Goal: Task Accomplishment & Management: Manage account settings

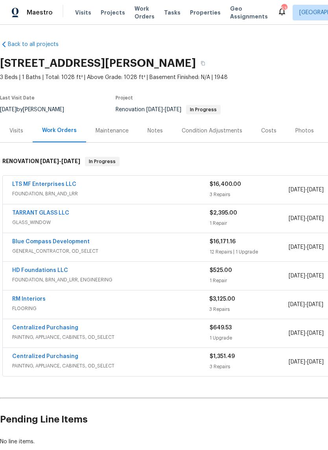
click at [30, 297] on link "RM Interiors" at bounding box center [28, 299] width 33 height 6
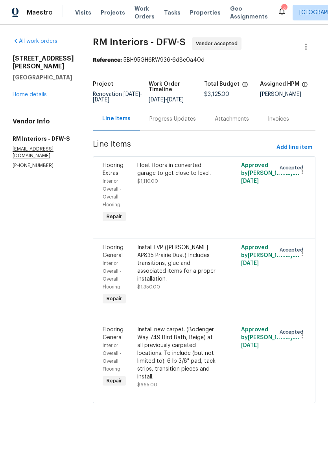
click at [172, 119] on div "Progress Updates" at bounding box center [172, 119] width 46 height 8
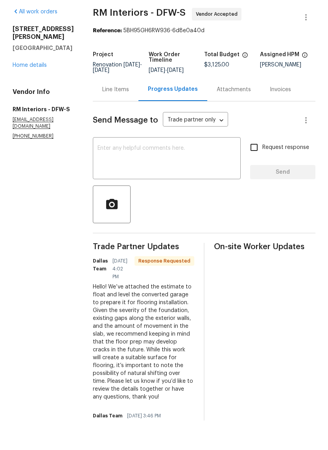
click at [106, 115] on div "Line Items" at bounding box center [115, 119] width 27 height 8
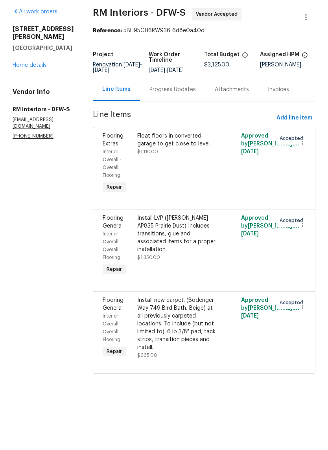
click at [153, 115] on div "Progress Updates" at bounding box center [172, 119] width 46 height 8
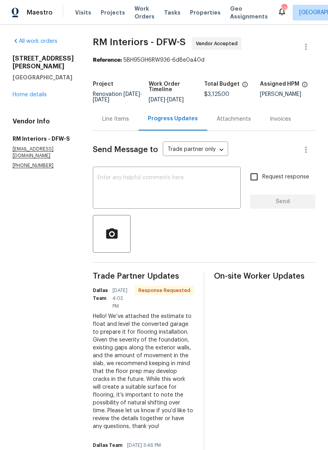
click at [33, 94] on link "Home details" at bounding box center [30, 95] width 34 height 6
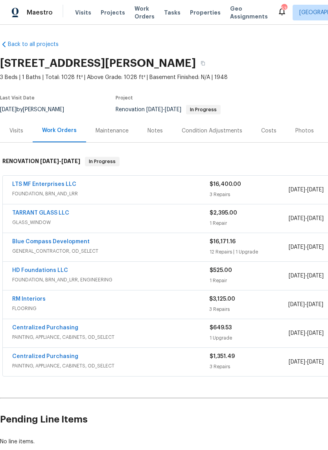
click at [35, 301] on link "RM Interiors" at bounding box center [28, 299] width 33 height 6
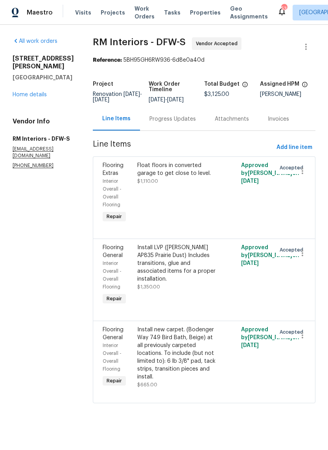
click at [173, 127] on div "Progress Updates" at bounding box center [172, 118] width 65 height 23
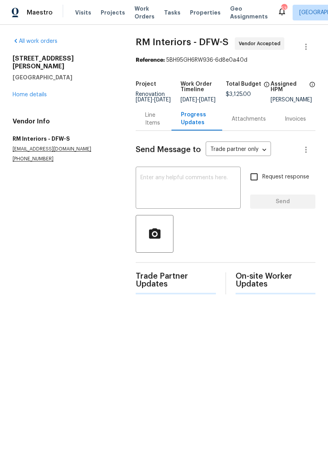
click at [195, 189] on textarea at bounding box center [188, 189] width 96 height 28
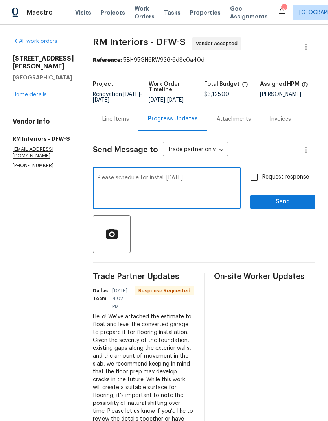
type textarea "Please schedule for install on friday"
click at [257, 171] on input "Request response" at bounding box center [254, 177] width 17 height 17
checkbox input "true"
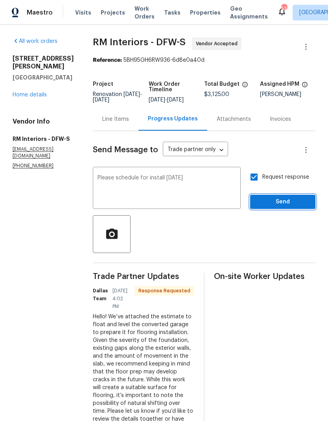
click at [286, 197] on button "Send" at bounding box center [282, 202] width 65 height 15
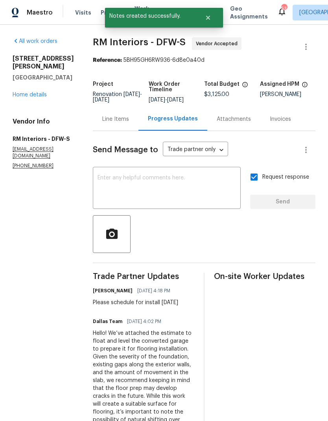
click at [32, 92] on link "Home details" at bounding box center [30, 95] width 34 height 6
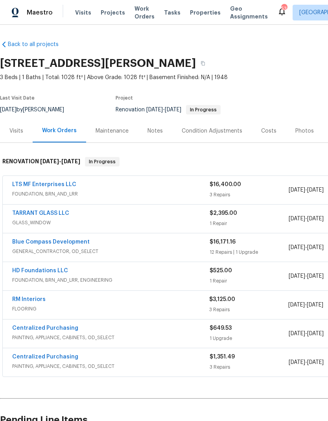
click at [83, 11] on span "Visits" at bounding box center [83, 13] width 16 height 8
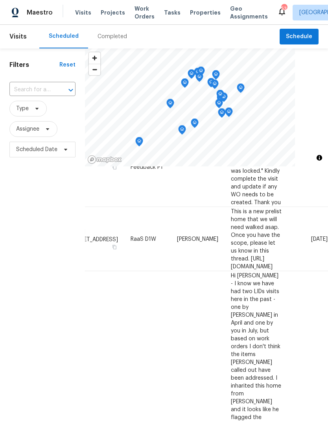
scroll to position [556, 68]
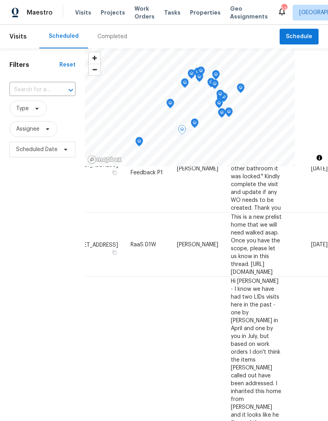
click at [0, 0] on icon at bounding box center [0, 0] width 0 height 0
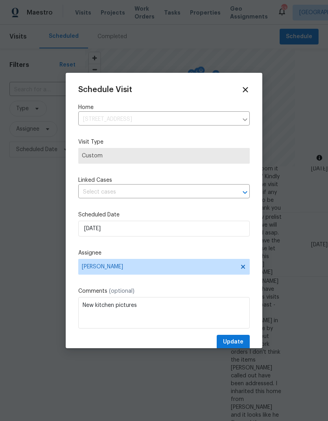
click at [135, 206] on div "Schedule Visit Home 1608 Cowtown Dr, Mansfield, TX 76063 ​ Visit Type Custom Li…" at bounding box center [163, 217] width 171 height 264
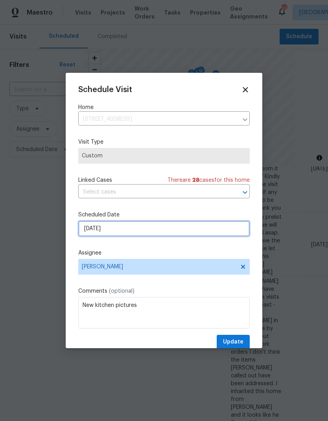
click at [134, 231] on input "9/17/2025" at bounding box center [163, 229] width 171 height 16
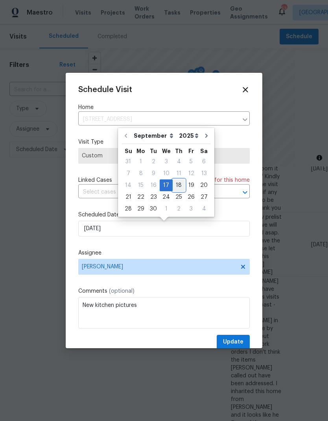
click at [177, 188] on div "18" at bounding box center [179, 185] width 12 height 11
type input "9/18/2025"
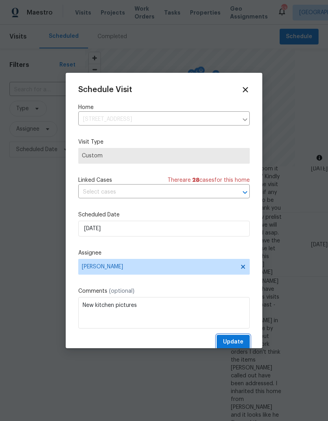
click at [231, 343] on span "Update" at bounding box center [233, 342] width 20 height 10
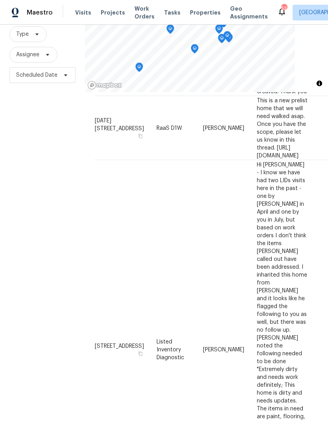
scroll to position [598, 0]
click at [35, 37] on icon at bounding box center [37, 34] width 6 height 6
type input "Teardow"
click at [41, 78] on label "Teardown" at bounding box center [32, 78] width 36 height 8
click at [19, 78] on input "Teardown" at bounding box center [16, 76] width 5 height 5
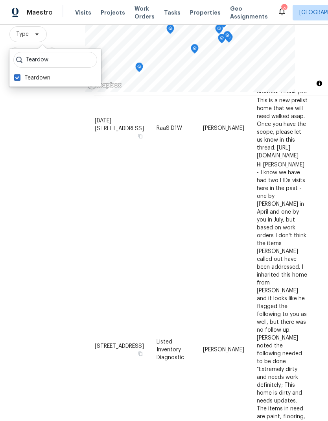
checkbox input "true"
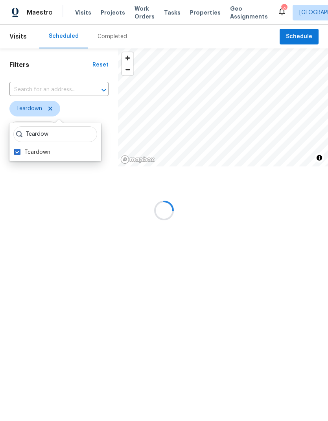
scroll to position [414, 0]
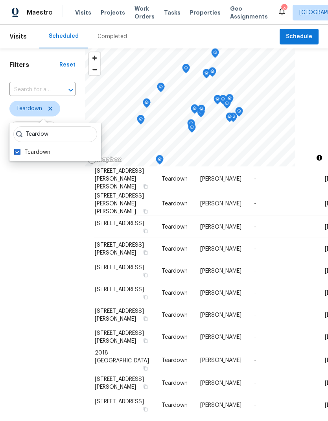
click at [31, 253] on div "Filters Reset ​ Teardown Assignee Scheduled Date" at bounding box center [42, 275] width 85 height 455
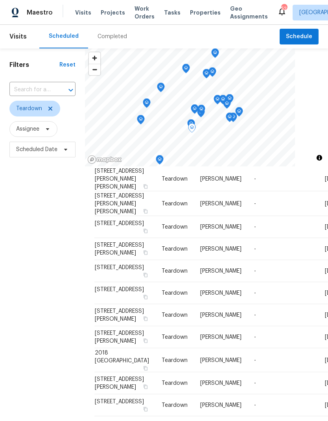
click at [0, 0] on icon at bounding box center [0, 0] width 0 height 0
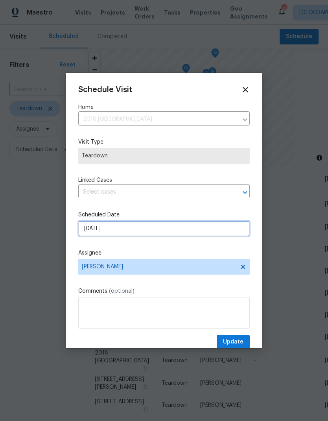
click at [123, 232] on input "9/24/2025" at bounding box center [163, 229] width 171 height 16
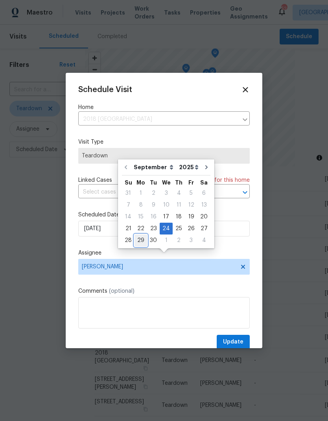
click at [139, 235] on div "29" at bounding box center [140, 240] width 13 height 11
type input "9/29/2025"
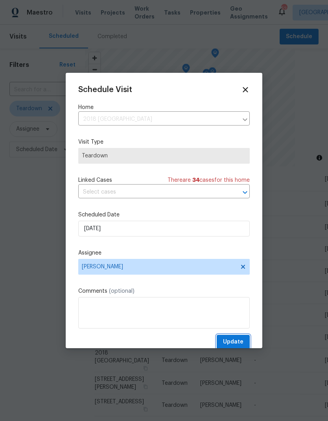
click at [234, 342] on span "Update" at bounding box center [233, 342] width 20 height 10
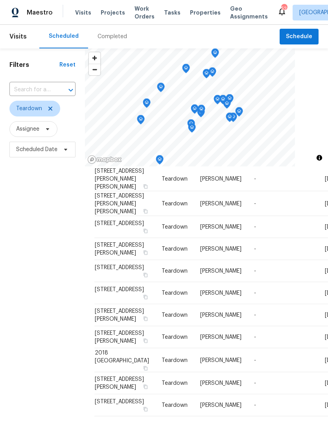
scroll to position [356, 0]
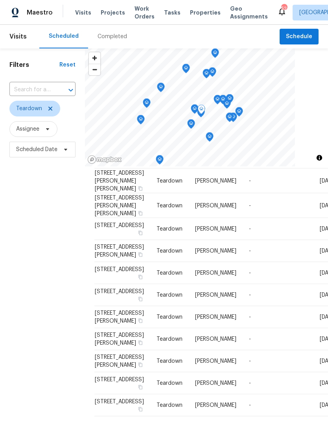
click at [0, 0] on icon at bounding box center [0, 0] width 0 height 0
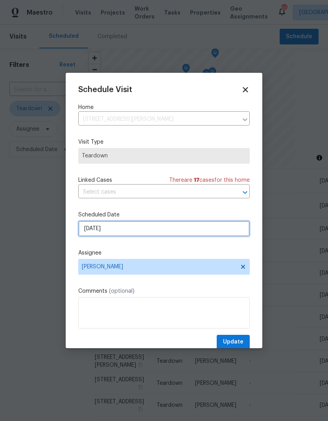
click at [131, 231] on input "9/24/2025" at bounding box center [163, 229] width 171 height 16
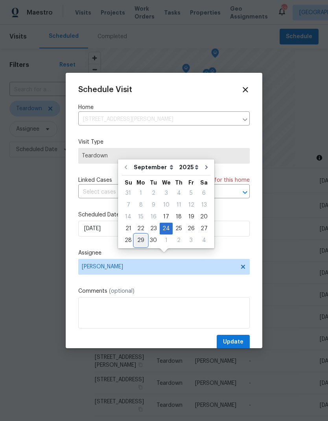
click at [141, 235] on div "29" at bounding box center [140, 240] width 13 height 11
type input "9/29/2025"
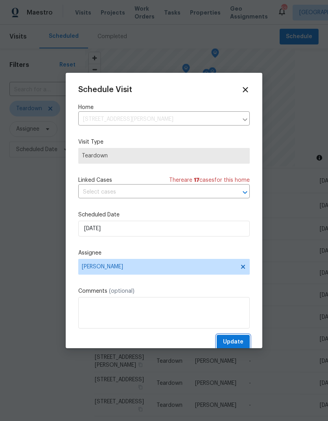
click at [235, 342] on span "Update" at bounding box center [233, 342] width 20 height 10
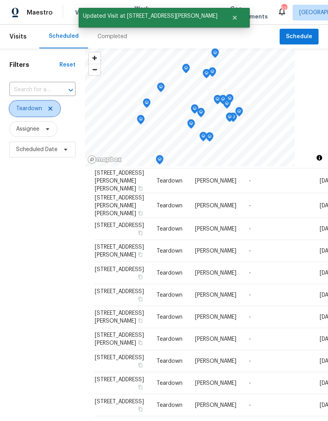
click at [52, 110] on icon at bounding box center [50, 108] width 6 height 6
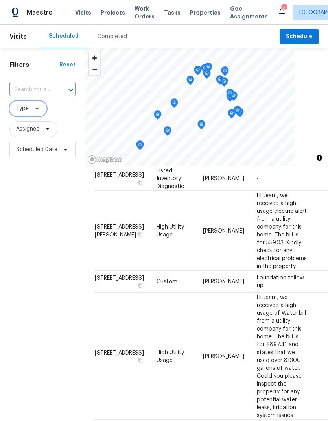
scroll to position [51, 0]
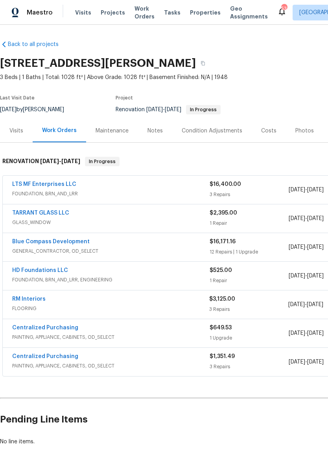
click at [41, 186] on link "LTS MF Enterprises LLC" at bounding box center [44, 185] width 64 height 6
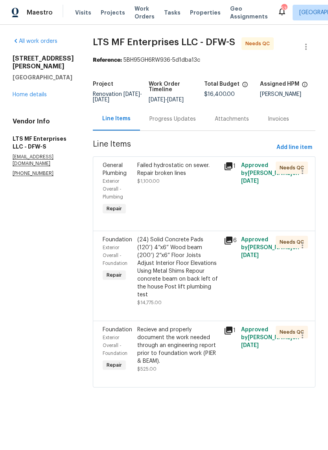
click at [175, 167] on div "Failed hydrostatic on sewer. Repair broken lines" at bounding box center [178, 170] width 82 height 16
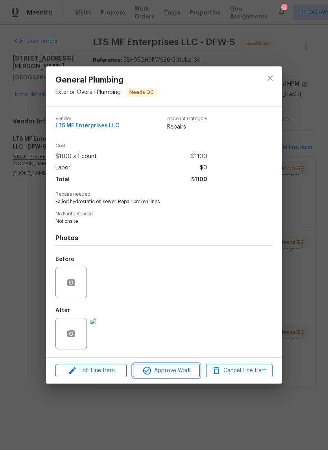
click at [173, 366] on button "Approve Work" at bounding box center [166, 371] width 66 height 14
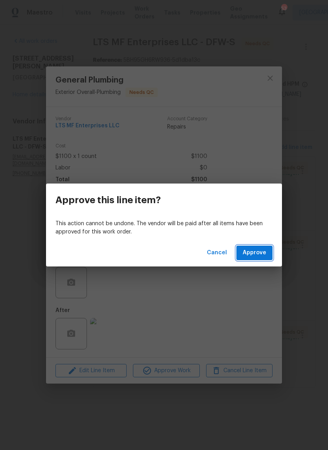
click at [260, 254] on span "Approve" at bounding box center [255, 253] width 24 height 10
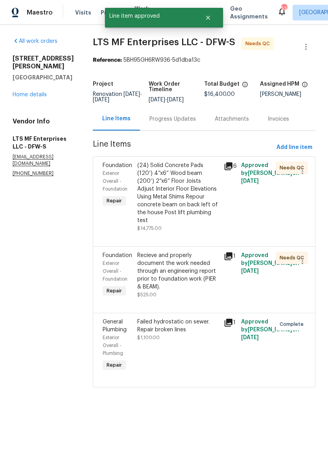
click at [175, 185] on div "(24) Solid Concrete Pads (120’) 4”x6” Wood beam (200’) 2”x6” Floor Joists Adjus…" at bounding box center [178, 193] width 82 height 63
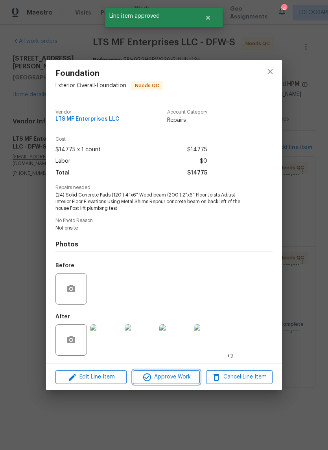
click at [170, 377] on span "Approve Work" at bounding box center [166, 377] width 62 height 10
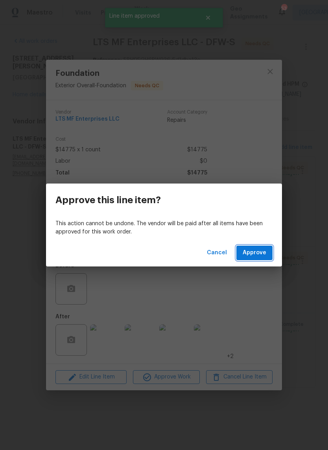
click at [261, 256] on span "Approve" at bounding box center [255, 253] width 24 height 10
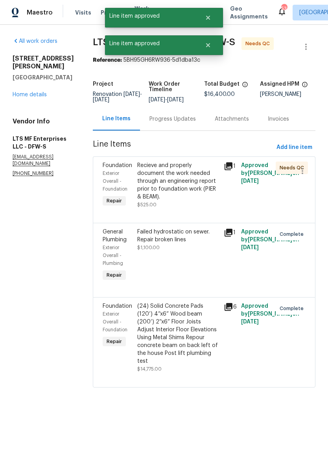
click at [168, 179] on div "Recieve and properly document the work needed through an engineering report pri…" at bounding box center [178, 181] width 82 height 39
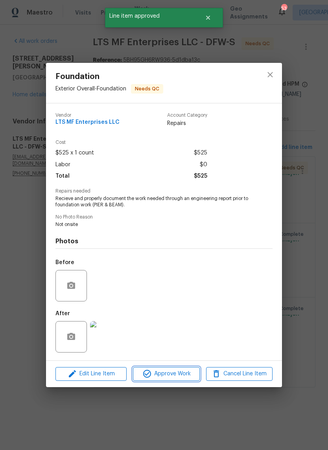
click at [176, 375] on span "Approve Work" at bounding box center [166, 374] width 62 height 10
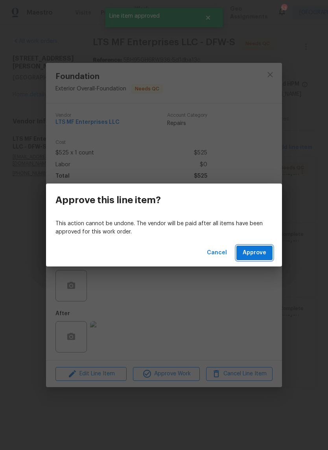
click at [255, 249] on span "Approve" at bounding box center [255, 253] width 24 height 10
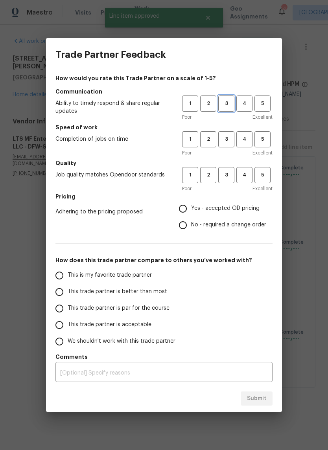
click at [232, 102] on span "3" at bounding box center [226, 103] width 15 height 9
click at [225, 138] on span "3" at bounding box center [226, 139] width 15 height 9
click at [226, 177] on span "3" at bounding box center [226, 175] width 15 height 9
click at [186, 211] on input "Yes - accepted OD pricing" at bounding box center [183, 209] width 17 height 17
radio input "true"
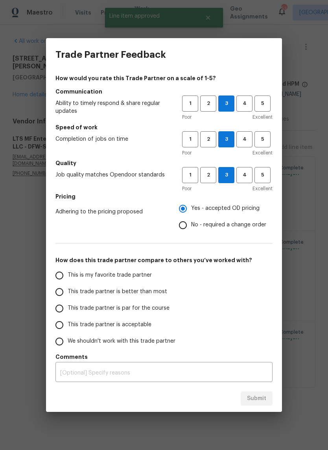
click at [58, 306] on input "This trade partner is par for the course" at bounding box center [59, 308] width 17 height 17
radio input "false"
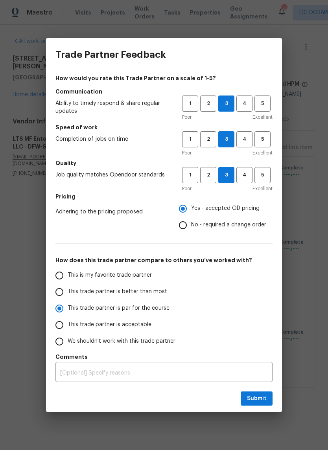
click at [56, 324] on input "This trade partner is acceptable" at bounding box center [59, 325] width 17 height 17
radio input "false"
click at [56, 307] on input "This trade partner is par for the course" at bounding box center [59, 308] width 17 height 17
click at [264, 396] on span "Submit" at bounding box center [256, 399] width 19 height 10
radio input "true"
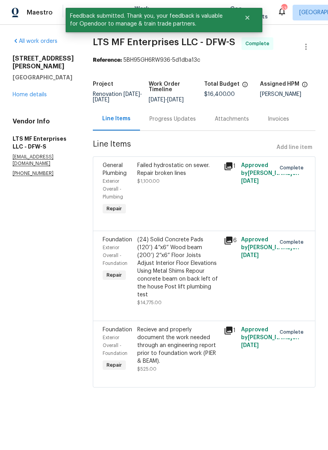
click at [26, 117] on div "All work orders 6720 Craig St Fort Worth, TX 76112 Home details Vendor Info LTS…" at bounding box center [43, 107] width 61 height 140
click at [25, 98] on link "Home details" at bounding box center [30, 95] width 34 height 6
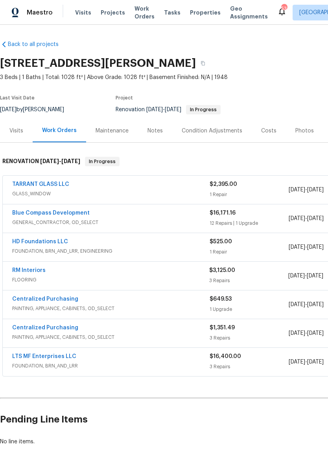
click at [28, 186] on link "TARRANT GLASS LLC" at bounding box center [40, 185] width 57 height 6
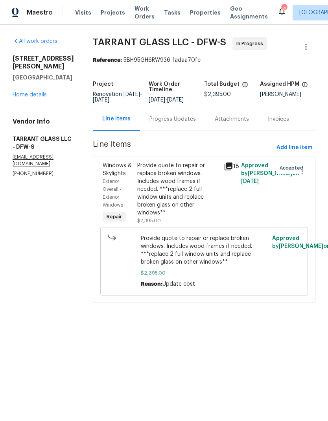
click at [33, 92] on link "Home details" at bounding box center [30, 95] width 34 height 6
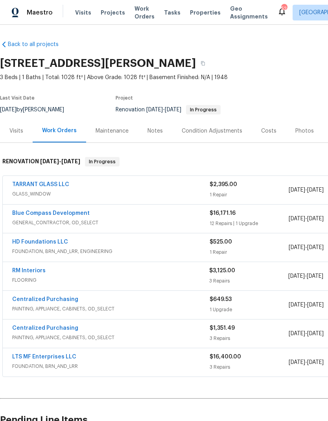
click at [57, 182] on link "TARRANT GLASS LLC" at bounding box center [40, 185] width 57 height 6
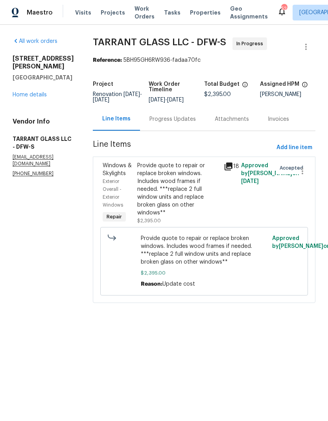
click at [171, 123] on div "Progress Updates" at bounding box center [172, 118] width 65 height 23
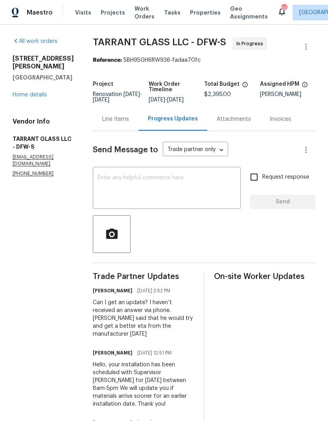
click at [36, 92] on link "Home details" at bounding box center [30, 95] width 34 height 6
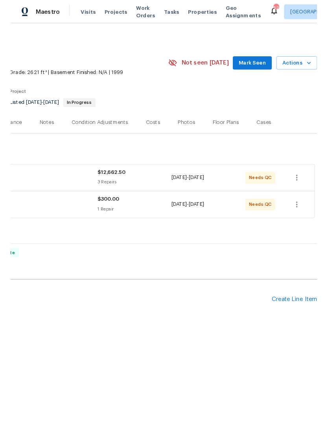
scroll to position [0, 116]
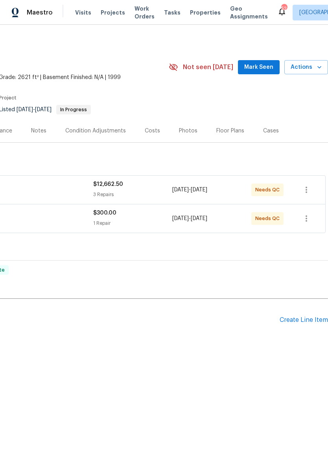
click at [294, 321] on div "Create Line Item" at bounding box center [304, 320] width 48 height 7
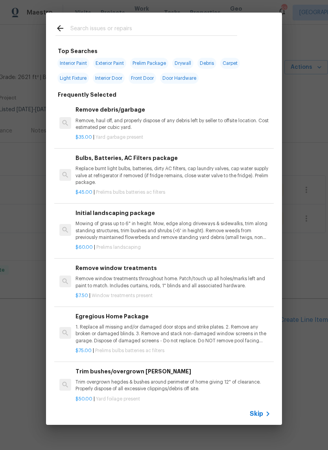
click at [120, 32] on input "text" at bounding box center [153, 30] width 167 height 12
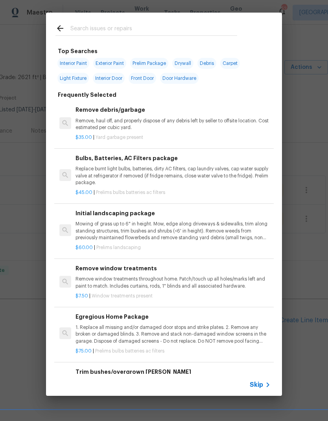
click at [295, 203] on div "Top Searches Interior Paint Exterior Paint Prelim Package Drywall Debris Carpet…" at bounding box center [164, 204] width 328 height 408
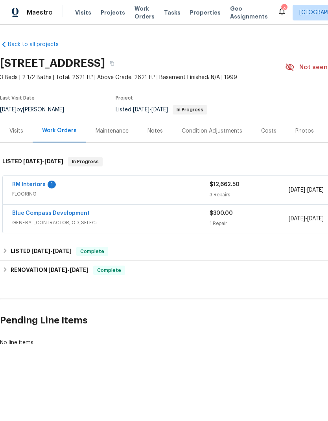
scroll to position [0, 0]
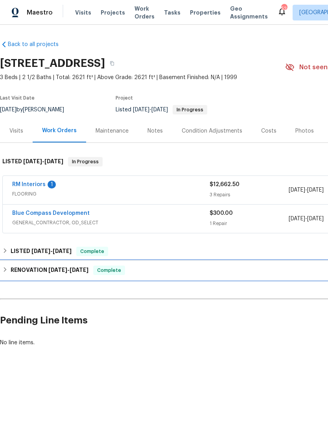
click at [40, 268] on h6 "RENOVATION 5/12/25 - 5/28/25" at bounding box center [50, 269] width 78 height 9
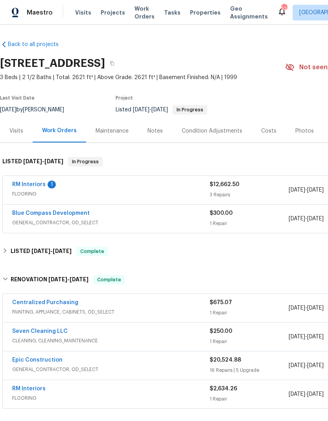
click at [118, 130] on div "Maintenance" at bounding box center [112, 131] width 33 height 8
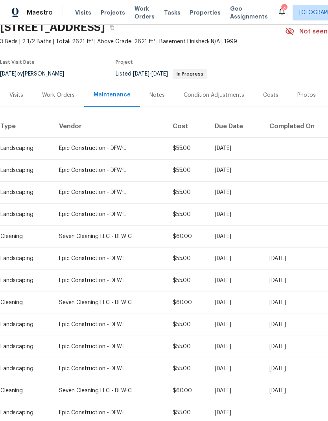
scroll to position [37, 0]
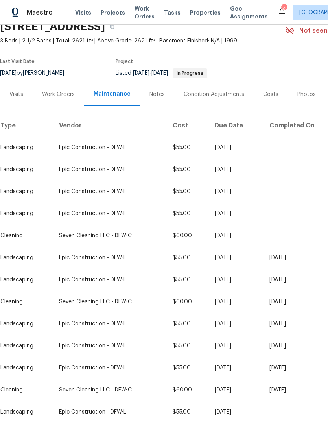
click at [65, 95] on div "Work Orders" at bounding box center [58, 94] width 33 height 8
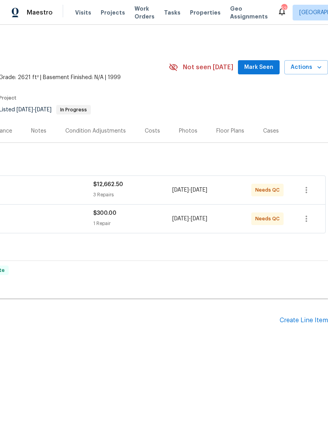
click at [295, 320] on div "Create Line Item" at bounding box center [304, 320] width 48 height 7
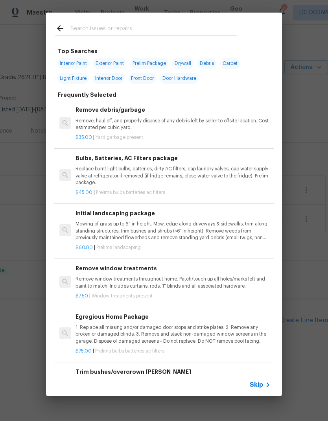
click at [88, 40] on div at bounding box center [146, 28] width 201 height 31
click at [90, 26] on input "text" at bounding box center [153, 30] width 167 height 12
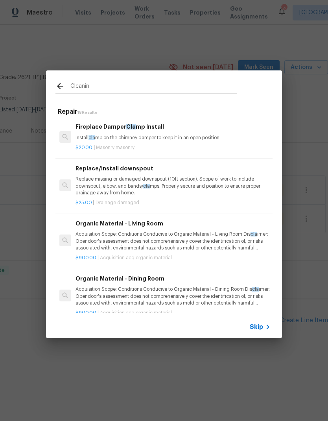
type input "Cleaning"
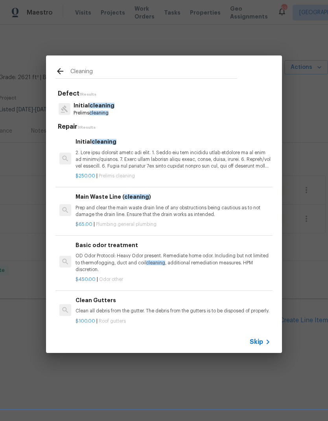
click at [88, 105] on p "Initial cleaning" at bounding box center [94, 105] width 41 height 8
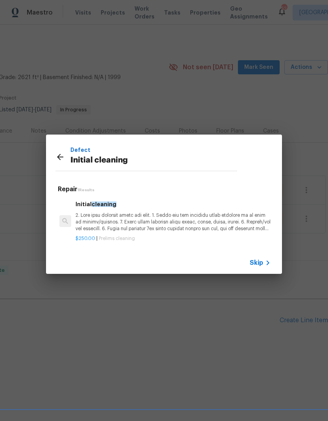
click at [98, 221] on p at bounding box center [172, 222] width 195 height 20
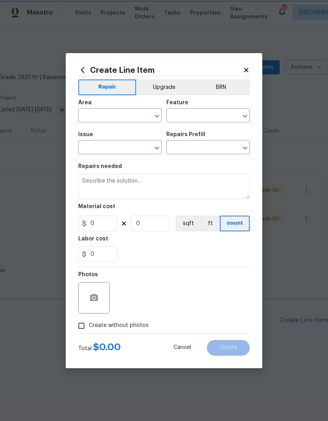
type input "Home Readiness Packages"
type input "Initial cleaning"
type input "Initial cleaning $250.00"
type textarea "1. Wipe down exterior doors and trim. 2. Clean out all exterior light fixtures …"
type input "250"
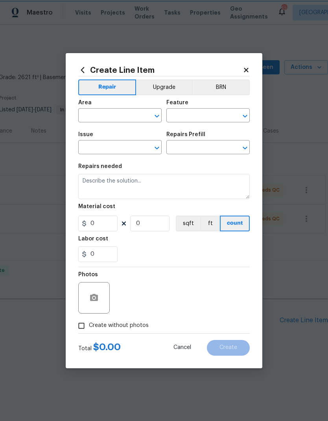
type input "1"
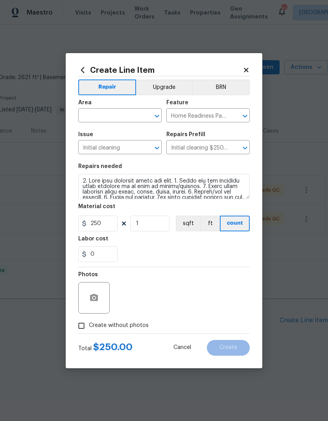
click at [110, 115] on input "text" at bounding box center [108, 116] width 61 height 12
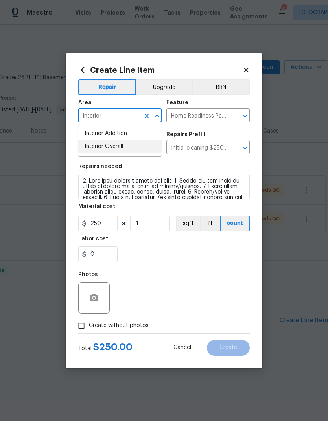
click at [101, 146] on li "Interior Overall" at bounding box center [119, 146] width 83 height 13
type input "Interior Overall"
click at [199, 256] on div "0" at bounding box center [163, 254] width 171 height 16
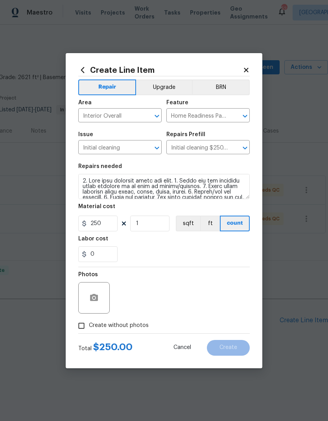
click at [78, 324] on input "Create without photos" at bounding box center [81, 325] width 15 height 15
checkbox input "true"
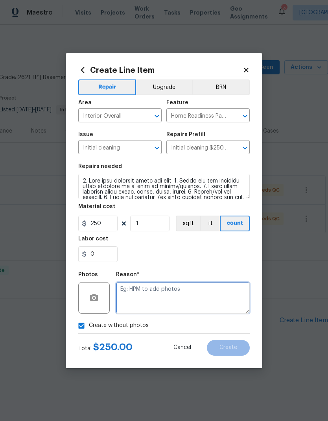
click at [226, 294] on textarea at bounding box center [183, 297] width 134 height 31
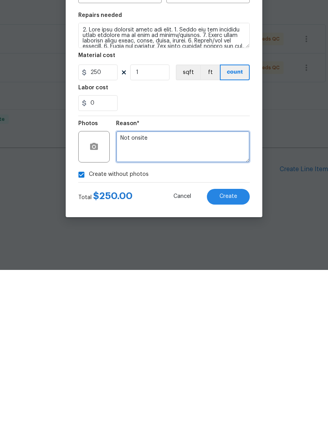
type textarea "Not onsite"
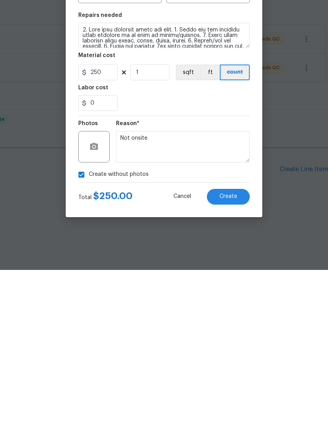
click at [200, 246] on div "0" at bounding box center [163, 254] width 171 height 16
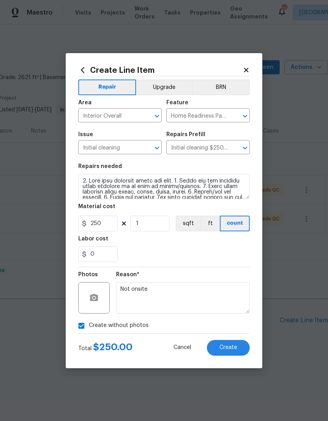
click at [226, 345] on span "Create" at bounding box center [228, 347] width 18 height 6
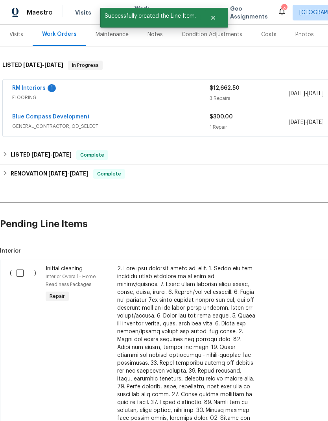
scroll to position [98, 0]
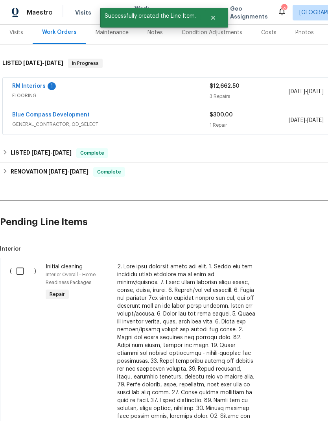
click at [19, 270] on input "checkbox" at bounding box center [23, 271] width 22 height 17
checkbox input "true"
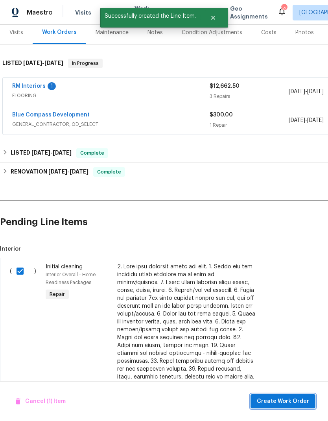
click at [285, 395] on button "Create Work Order" at bounding box center [282, 401] width 65 height 15
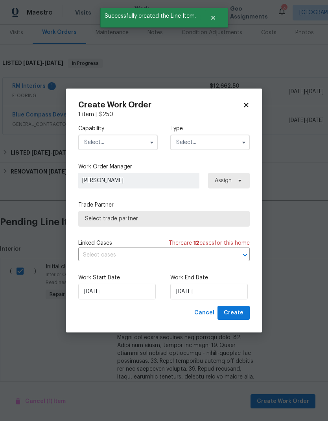
click at [104, 135] on input "text" at bounding box center [117, 142] width 79 height 16
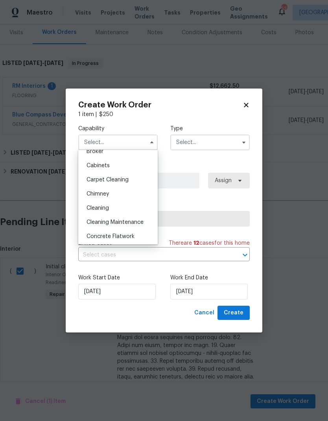
scroll to position [68, 0]
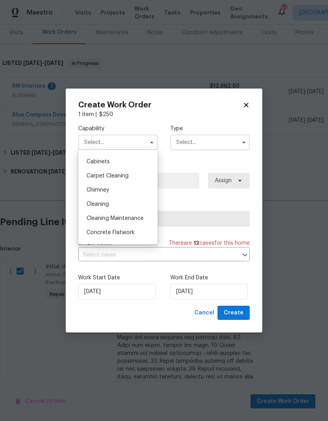
click at [95, 203] on span "Cleaning" at bounding box center [98, 204] width 22 height 6
type input "Cleaning"
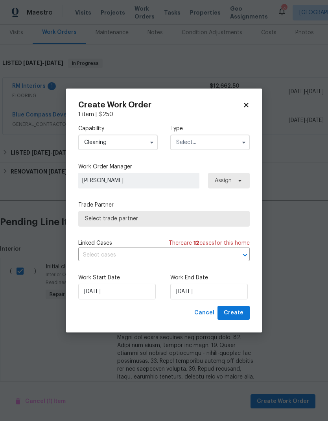
click at [218, 138] on input "text" at bounding box center [209, 142] width 79 height 16
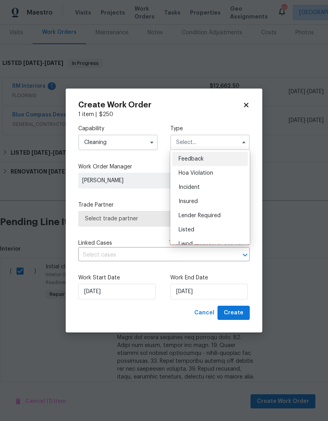
click at [195, 229] on div "Listed" at bounding box center [209, 230] width 75 height 14
type input "Listed"
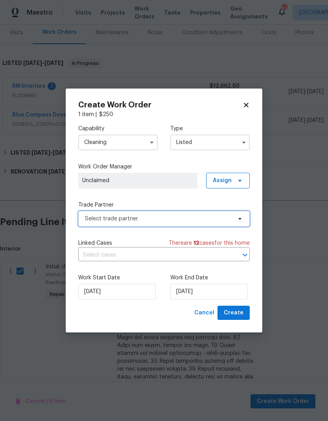
click at [203, 218] on span "Select trade partner" at bounding box center [158, 219] width 147 height 8
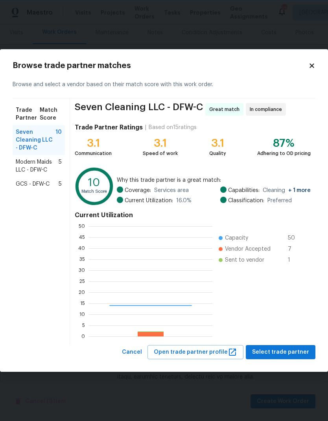
scroll to position [110, 123]
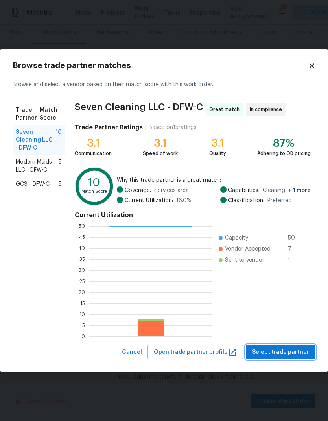
click at [285, 358] on button "Select trade partner" at bounding box center [281, 352] width 70 height 15
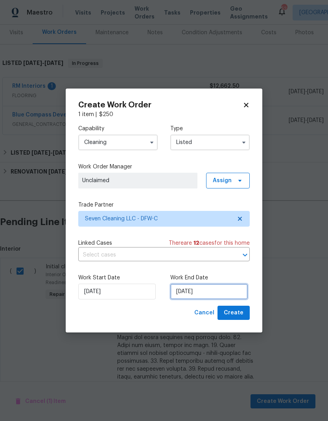
click at [196, 297] on input "9/17/2025" at bounding box center [208, 292] width 77 height 16
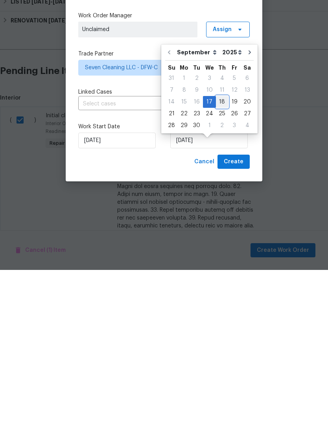
click at [223, 247] on div "18" at bounding box center [222, 252] width 12 height 11
type input "9/18/2025"
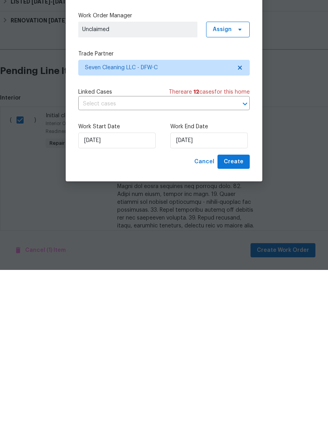
scroll to position [31, 0]
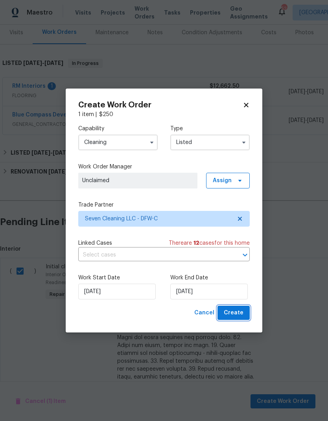
click at [244, 315] on button "Create" at bounding box center [233, 313] width 32 height 15
checkbox input "false"
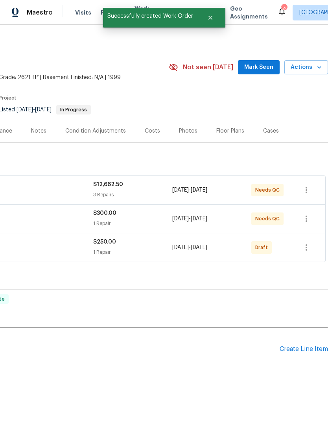
scroll to position [0, 116]
click at [305, 243] on icon "button" at bounding box center [306, 247] width 9 height 9
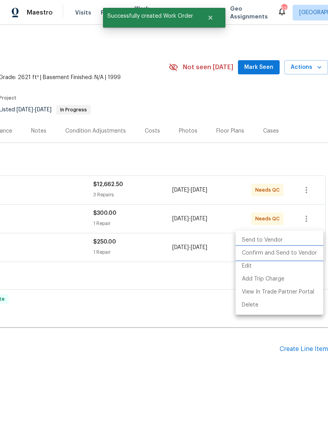
click at [290, 256] on li "Confirm and Send to Vendor" at bounding box center [280, 253] width 88 height 13
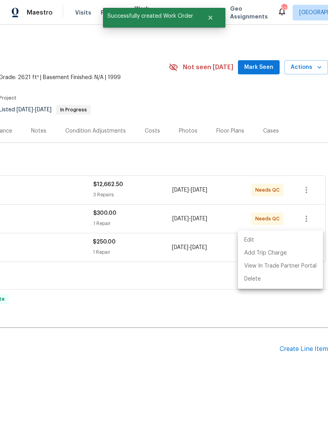
click at [201, 361] on div at bounding box center [164, 210] width 328 height 421
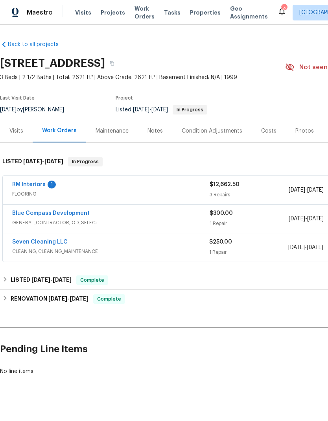
scroll to position [0, 0]
click at [33, 239] on link "Seven Cleaning LLC" at bounding box center [39, 242] width 55 height 6
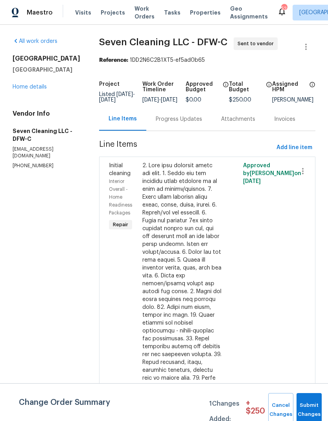
click at [169, 129] on div "Progress Updates" at bounding box center [178, 118] width 65 height 23
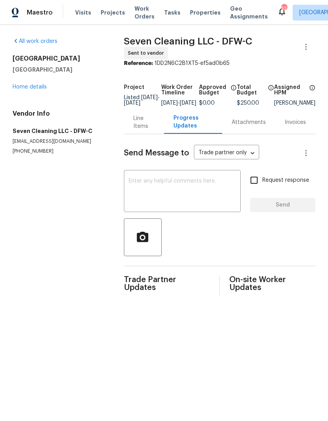
click at [206, 190] on textarea at bounding box center [182, 192] width 107 height 28
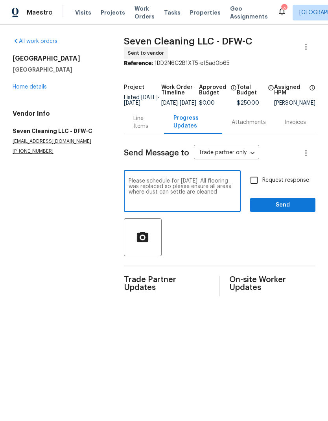
type textarea "Please schedule for tomorrow. All flooring was replaced so please ensure all ar…"
click at [254, 183] on input "Request response" at bounding box center [254, 180] width 17 height 17
checkbox input "true"
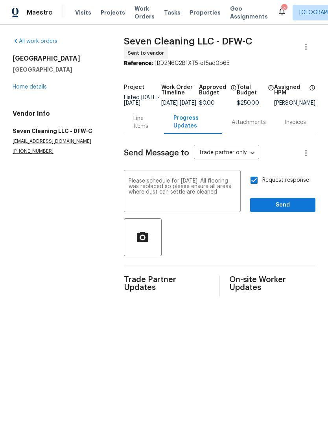
click at [284, 207] on span "Send" at bounding box center [282, 205] width 53 height 10
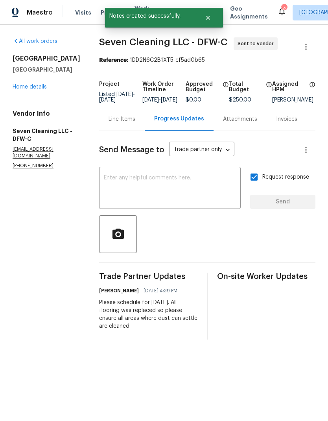
click at [31, 85] on link "Home details" at bounding box center [30, 87] width 34 height 6
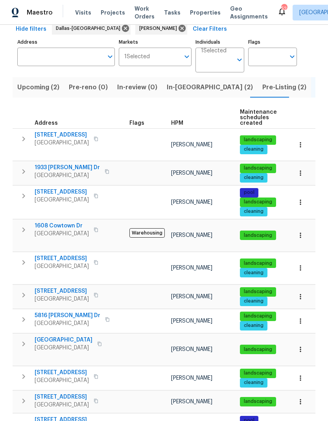
click at [54, 393] on span "925 Old Mill Cir" at bounding box center [62, 397] width 54 height 8
click at [22, 396] on icon "button" at bounding box center [23, 400] width 9 height 9
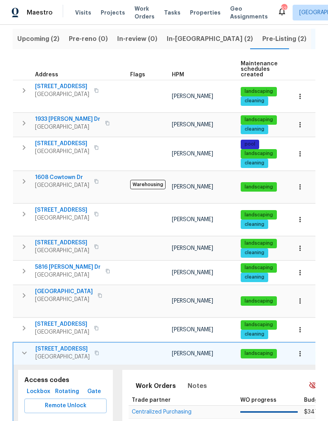
scroll to position [88, 0]
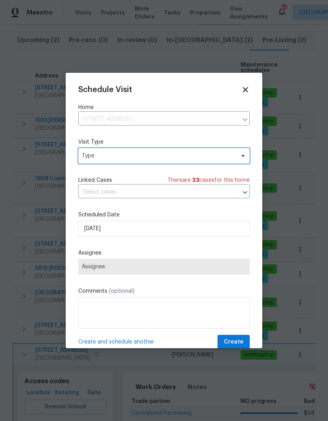
click at [142, 159] on span "Type" at bounding box center [158, 156] width 153 height 8
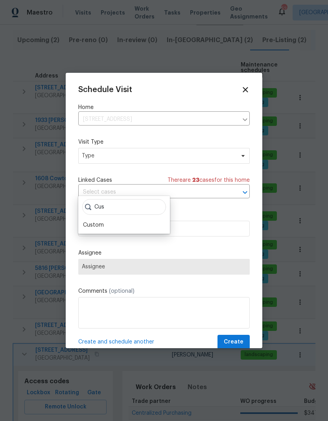
type input "Cus"
click at [97, 221] on div "Custom" at bounding box center [93, 225] width 21 height 8
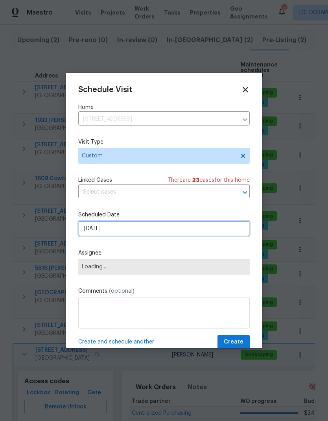
click at [122, 236] on input "[DATE]" at bounding box center [163, 229] width 171 height 16
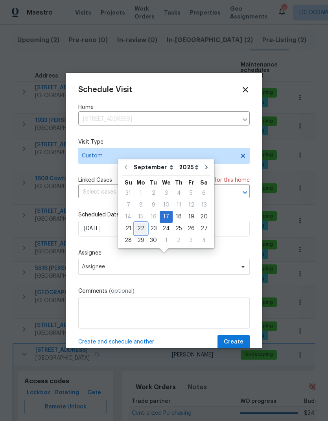
click at [140, 223] on div "22" at bounding box center [140, 228] width 13 height 11
type input "9/22/2025"
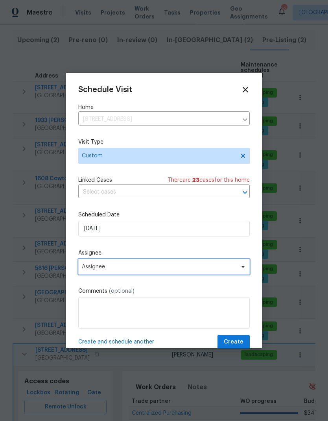
click at [147, 265] on span "Assignee" at bounding box center [159, 266] width 154 height 6
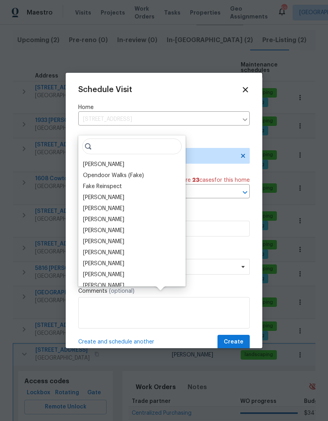
click at [112, 160] on div "[PERSON_NAME]" at bounding box center [103, 164] width 41 height 8
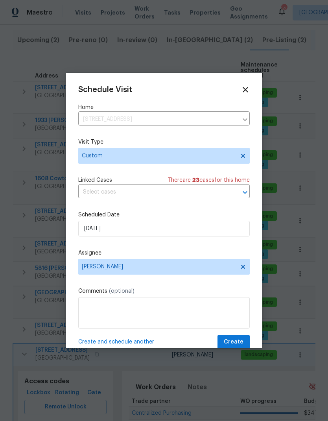
click at [136, 314] on textarea at bounding box center [163, 312] width 171 height 31
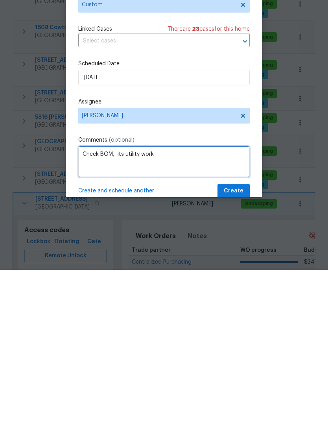
click at [122, 297] on textarea "Check BOM, its utility work" at bounding box center [163, 312] width 171 height 31
click at [189, 297] on textarea "Check BOM, its utility work" at bounding box center [163, 312] width 171 height 31
click at [125, 297] on textarea "Check BOM, its utility work" at bounding box center [163, 312] width 171 height 31
click at [112, 297] on textarea "Check BOM, its utility work" at bounding box center [163, 312] width 171 height 31
click at [122, 297] on textarea "Check BOM, its utility work" at bounding box center [163, 312] width 171 height 31
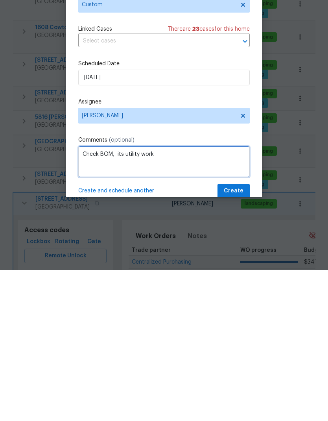
click at [170, 297] on textarea "Check BOM, its utility work" at bounding box center [163, 312] width 171 height 31
type textarea "Check BOM, city utility work"
click at [237, 335] on button "Create" at bounding box center [233, 342] width 32 height 15
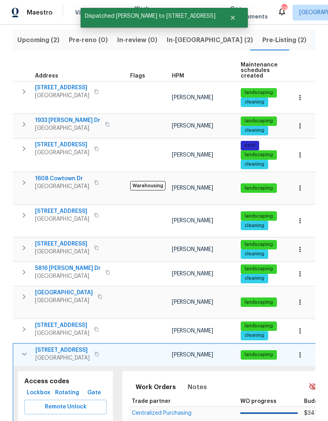
click at [23, 352] on icon "button" at bounding box center [24, 353] width 5 height 3
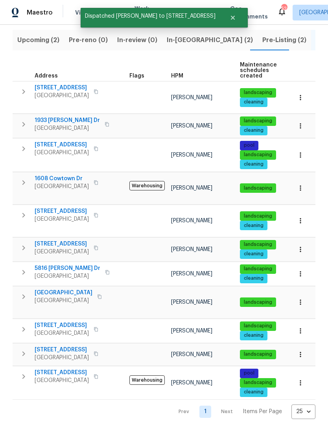
scroll to position [41, 0]
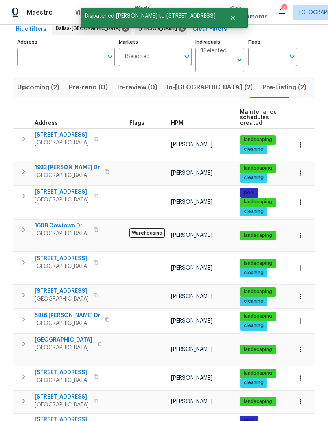
click at [25, 339] on icon "button" at bounding box center [23, 343] width 9 height 9
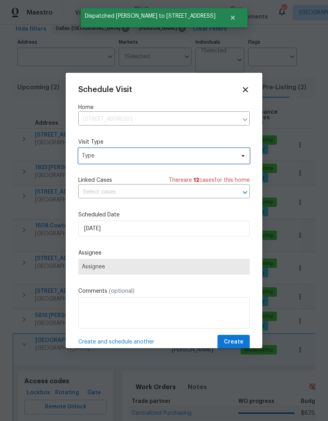
click at [133, 159] on span "Type" at bounding box center [158, 156] width 153 height 8
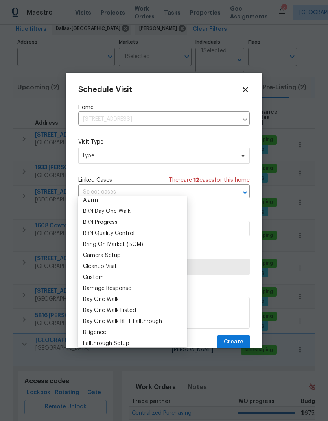
scroll to position [48, 0]
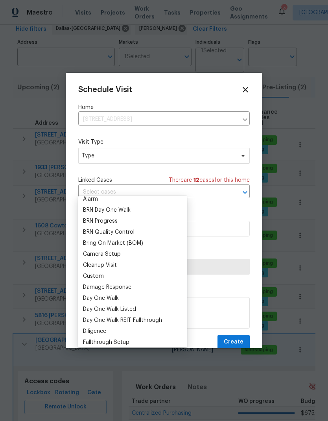
click at [103, 271] on div "Custom" at bounding box center [133, 276] width 104 height 11
click at [102, 272] on div "Custom" at bounding box center [93, 276] width 21 height 8
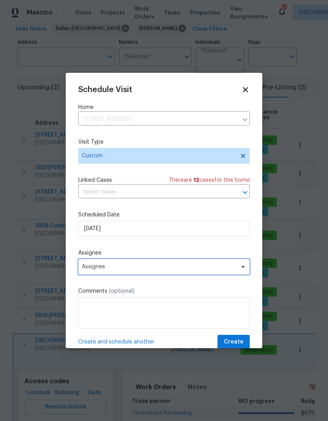
click at [130, 269] on span "Assignee" at bounding box center [159, 266] width 154 height 6
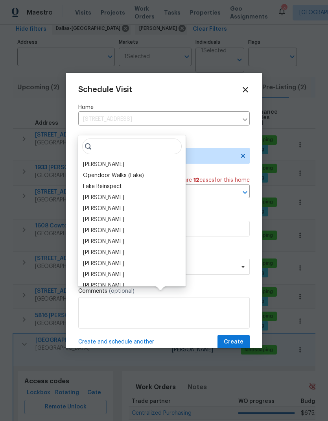
click at [115, 160] on div "[PERSON_NAME]" at bounding box center [103, 164] width 41 height 8
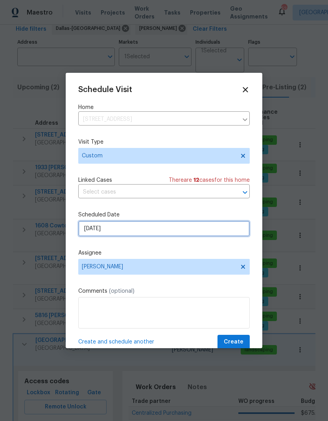
click at [133, 232] on input "[DATE]" at bounding box center [163, 229] width 171 height 16
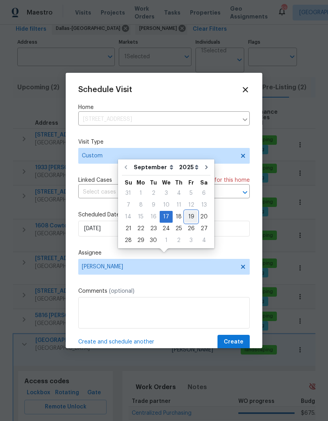
click at [187, 211] on div "19" at bounding box center [191, 216] width 13 height 11
type input "9/19/2025"
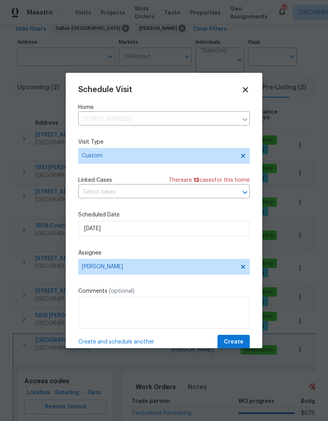
click at [148, 315] on textarea at bounding box center [163, 312] width 171 height 31
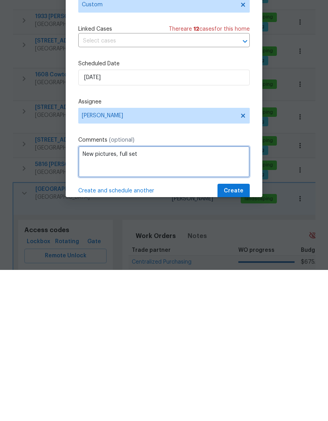
type textarea "New pictures, full set"
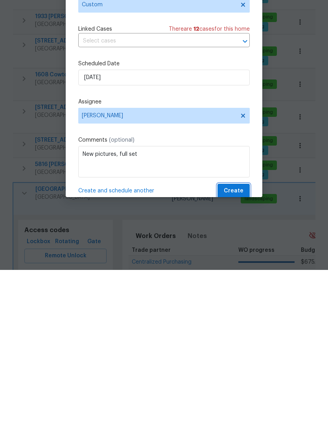
click at [234, 337] on span "Create" at bounding box center [234, 342] width 20 height 10
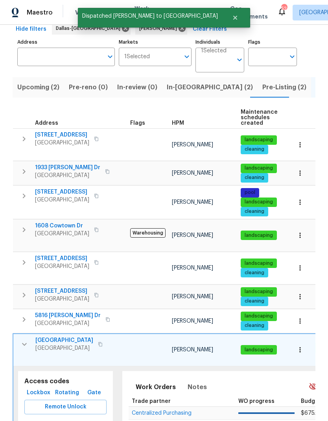
click at [28, 339] on icon "button" at bounding box center [24, 343] width 9 height 9
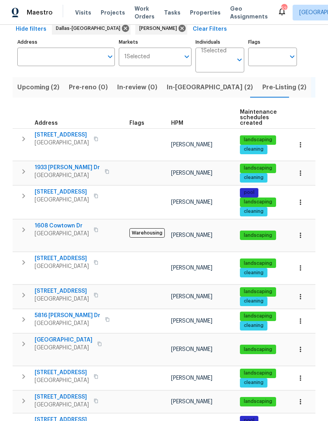
scroll to position [0, 0]
click at [71, 368] on span "2805 Monthaven Dr" at bounding box center [62, 372] width 54 height 8
click at [20, 372] on icon "button" at bounding box center [23, 376] width 9 height 9
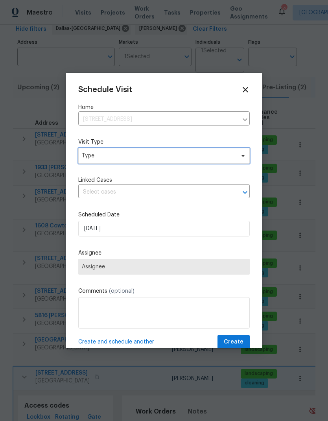
click at [184, 160] on span "Type" at bounding box center [158, 156] width 153 height 8
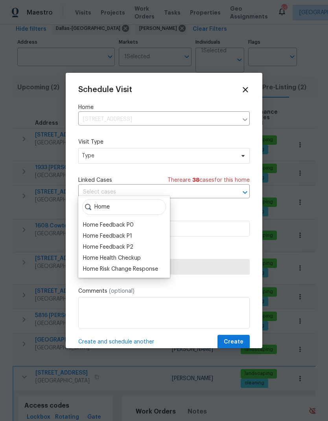
type input "Home"
click at [134, 254] on div "Home Health Checkup" at bounding box center [112, 258] width 58 height 8
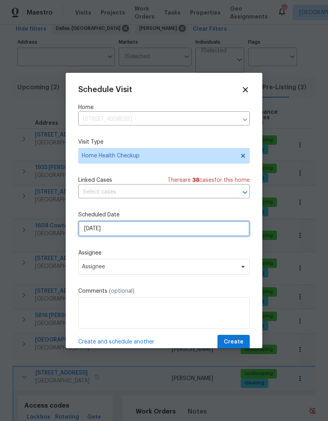
click at [125, 231] on input "[DATE]" at bounding box center [163, 229] width 171 height 16
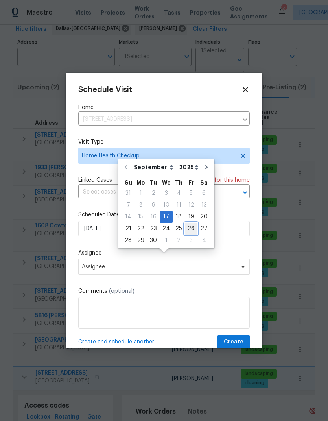
click at [188, 223] on div "26" at bounding box center [191, 228] width 13 height 11
type input "9/26/2025"
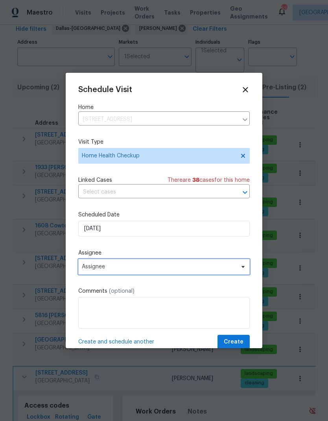
click at [162, 274] on span "Assignee" at bounding box center [163, 267] width 171 height 16
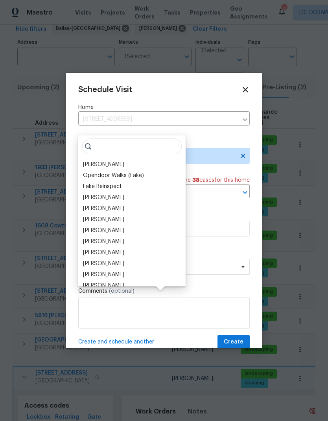
click at [107, 160] on div "[PERSON_NAME]" at bounding box center [103, 164] width 41 height 8
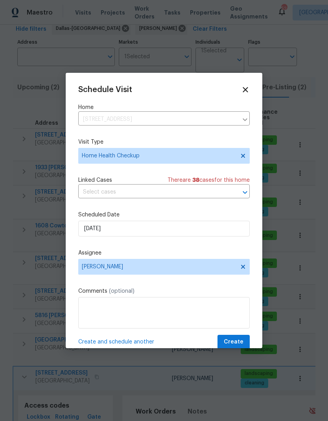
click at [234, 338] on button "Create" at bounding box center [233, 342] width 32 height 15
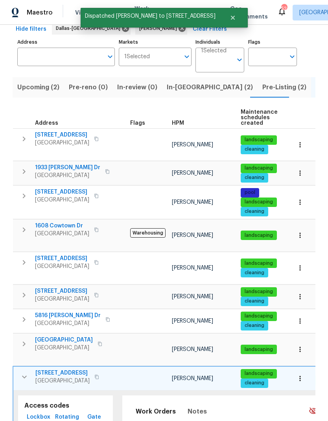
click at [24, 372] on icon "button" at bounding box center [24, 376] width 9 height 9
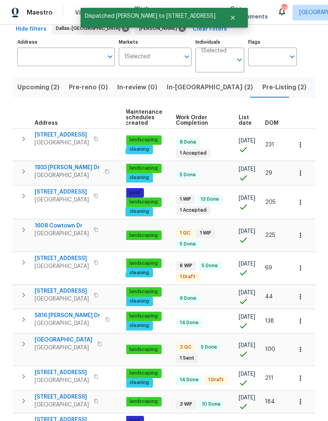
scroll to position [0, 114]
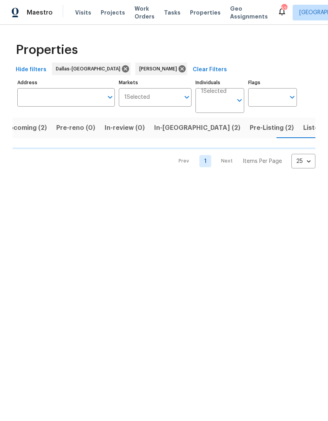
scroll to position [0, 13]
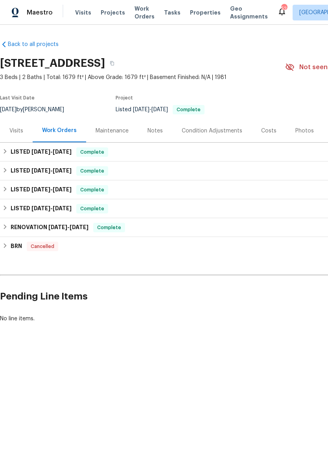
click at [20, 134] on div "Visits" at bounding box center [16, 131] width 14 height 8
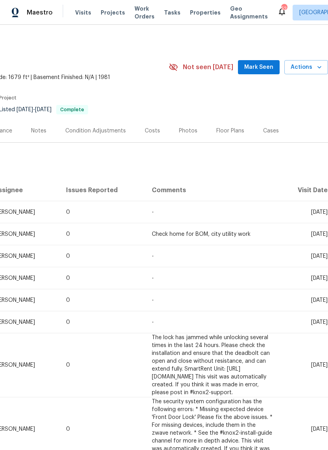
scroll to position [0, 116]
click at [184, 400] on span "The security system configuration has the following errors: * Missing expected …" at bounding box center [212, 429] width 121 height 61
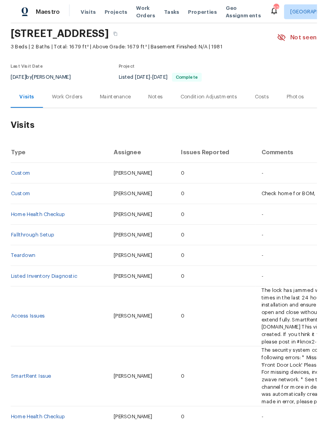
scroll to position [28, 0]
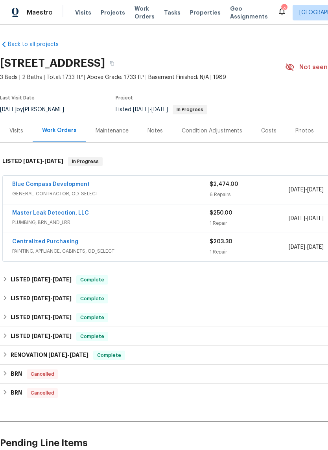
click at [15, 134] on div "Visits" at bounding box center [16, 131] width 14 height 8
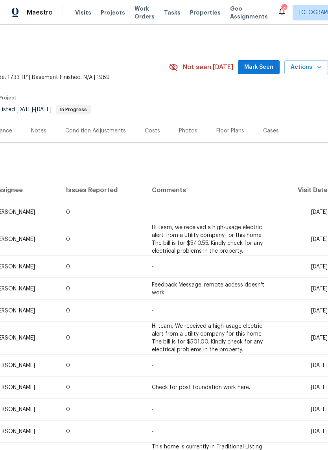
scroll to position [0, 116]
click at [145, 355] on td "-" at bounding box center [211, 366] width 133 height 22
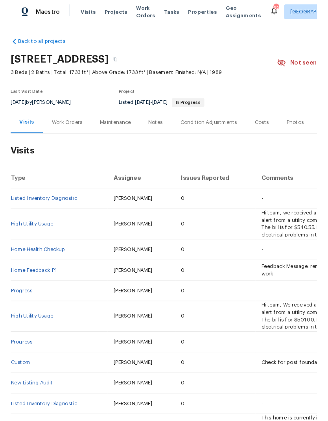
scroll to position [0, 0]
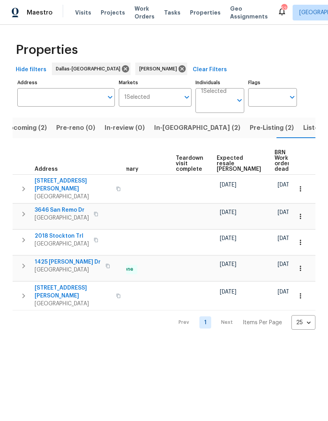
scroll to position [0, 158]
click at [225, 162] on span "Expected resale COE" at bounding box center [239, 163] width 44 height 17
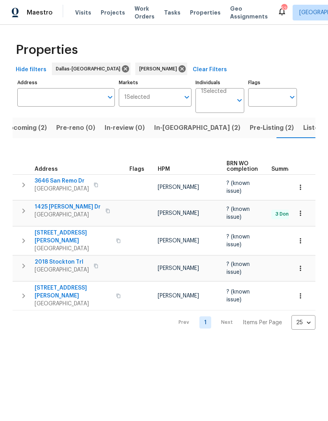
click at [303, 129] on span "Listed (11)" at bounding box center [318, 127] width 31 height 11
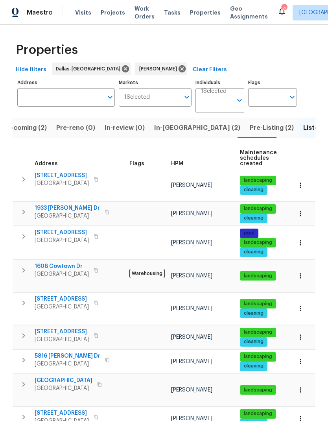
click at [66, 204] on span "1933 Sampsell Dr" at bounding box center [67, 208] width 65 height 8
click at [76, 228] on span "5715 Sage Bloom Dr" at bounding box center [62, 232] width 54 height 8
click at [26, 232] on icon "button" at bounding box center [23, 236] width 9 height 9
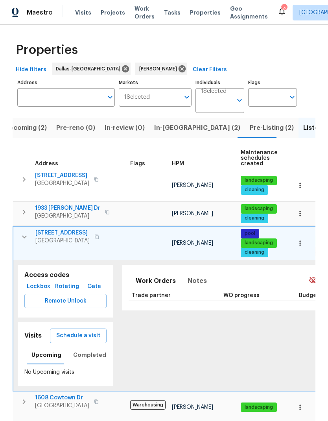
click at [86, 332] on span "Schedule a visit" at bounding box center [78, 336] width 44 height 10
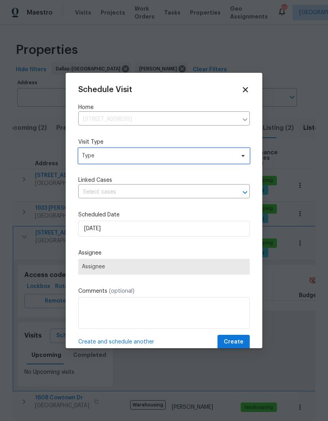
click at [180, 161] on span "Type" at bounding box center [163, 156] width 171 height 16
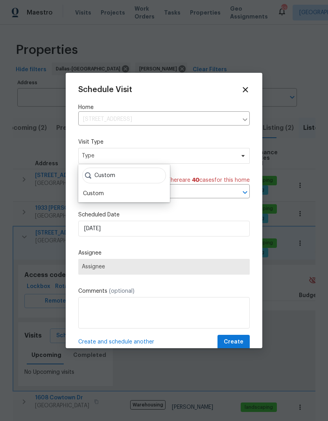
type input "Custom"
click at [112, 192] on div "Custom" at bounding box center [124, 193] width 87 height 11
click at [103, 192] on div "Custom" at bounding box center [93, 194] width 21 height 8
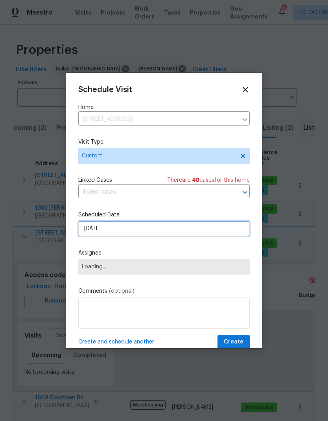
click at [129, 233] on input "9/17/2025" at bounding box center [163, 229] width 171 height 16
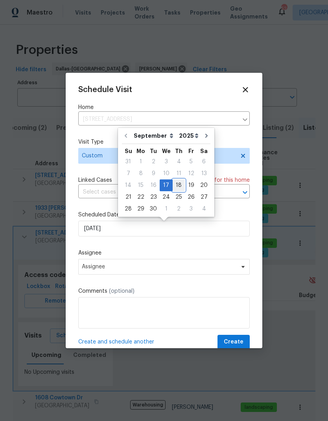
click at [178, 185] on div "18" at bounding box center [179, 185] width 12 height 11
type input "9/18/2025"
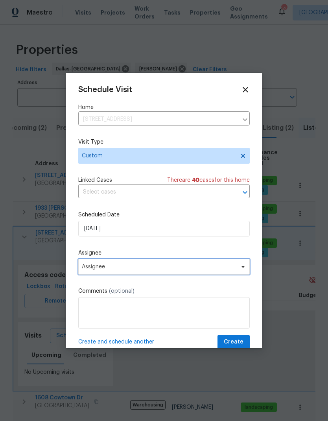
click at [159, 270] on span "Assignee" at bounding box center [159, 266] width 154 height 6
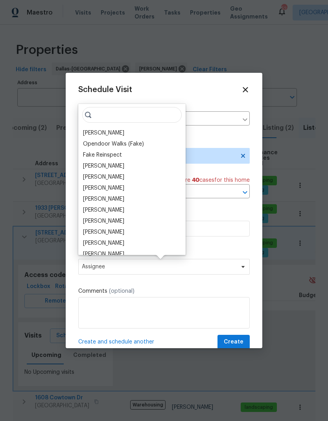
click at [109, 130] on div "[PERSON_NAME]" at bounding box center [103, 133] width 41 height 8
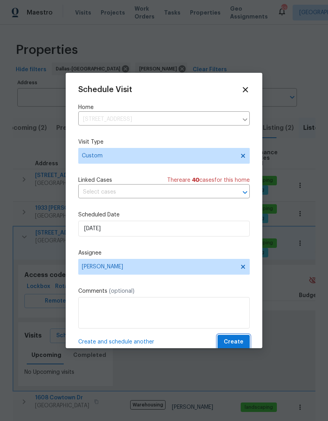
click at [232, 343] on span "Create" at bounding box center [234, 342] width 20 height 10
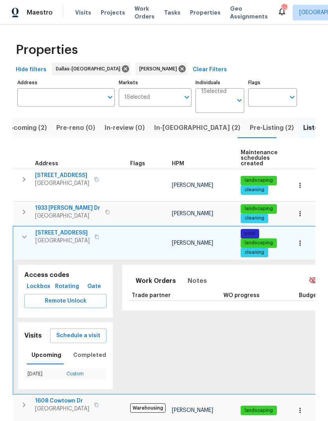
click at [87, 331] on span "Schedule a visit" at bounding box center [78, 336] width 44 height 10
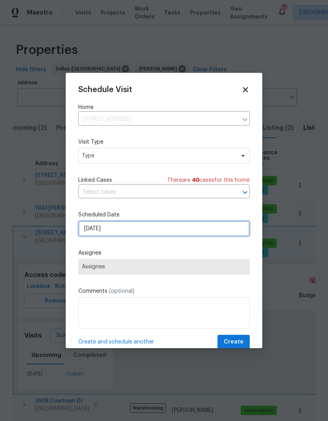
click at [203, 233] on input "9/17/2025" at bounding box center [163, 229] width 171 height 16
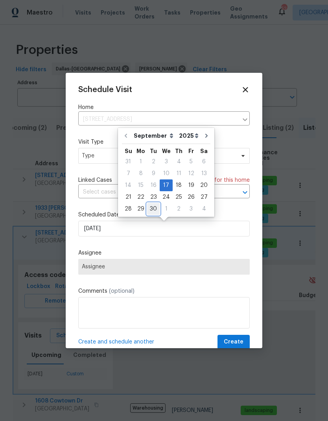
click at [153, 209] on div "30" at bounding box center [153, 208] width 13 height 11
type input "9/30/2025"
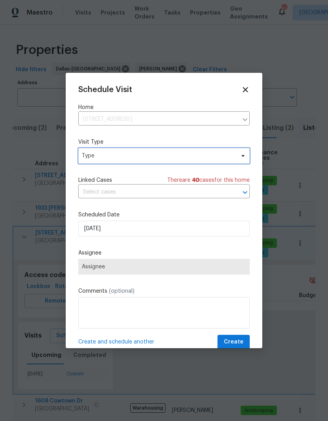
click at [137, 159] on span "Type" at bounding box center [158, 156] width 153 height 8
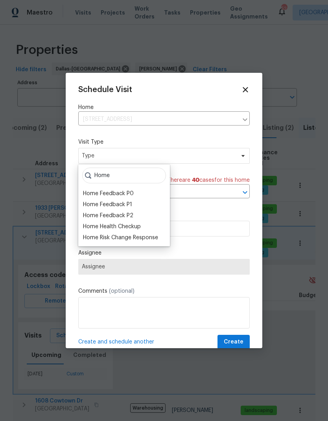
type input "Home"
click at [131, 225] on div "Home Health Checkup" at bounding box center [112, 227] width 58 height 8
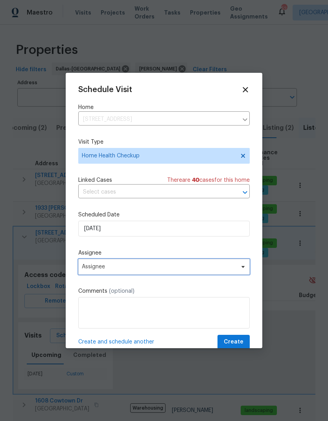
click at [167, 270] on span "Assignee" at bounding box center [159, 266] width 154 height 6
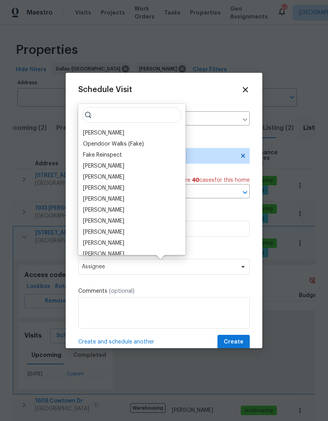
click at [114, 131] on div "[PERSON_NAME]" at bounding box center [103, 133] width 41 height 8
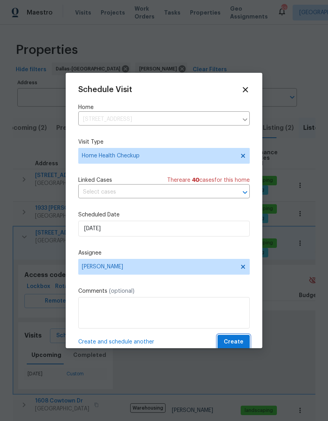
click at [236, 341] on span "Create" at bounding box center [234, 342] width 20 height 10
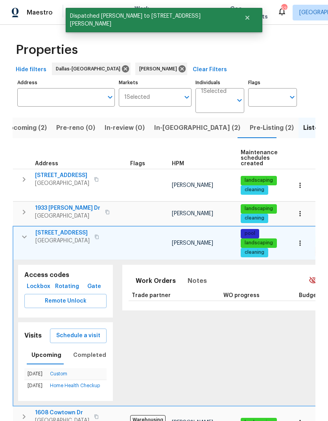
click at [70, 204] on span "1933 Sampsell Dr" at bounding box center [67, 208] width 65 height 8
click at [26, 232] on icon "button" at bounding box center [24, 236] width 9 height 9
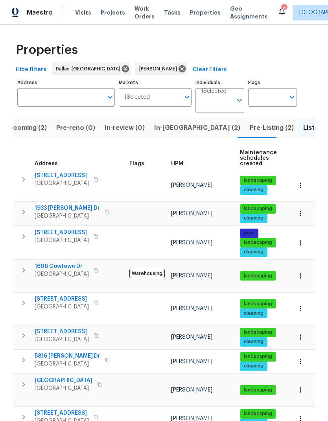
click at [65, 295] on span "2517 Laredo Ct" at bounding box center [62, 299] width 54 height 8
click at [28, 207] on icon "button" at bounding box center [23, 211] width 9 height 9
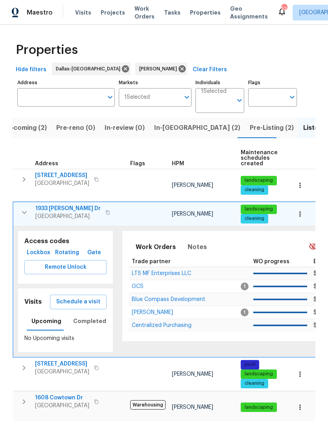
click at [92, 297] on span "Schedule a visit" at bounding box center [78, 302] width 44 height 10
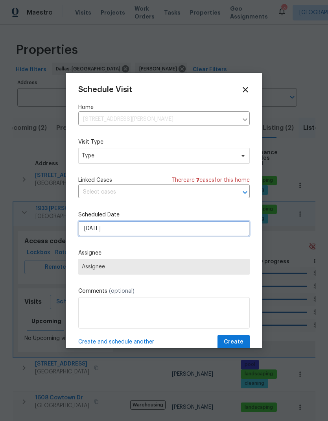
click at [146, 231] on input "9/17/2025" at bounding box center [163, 229] width 171 height 16
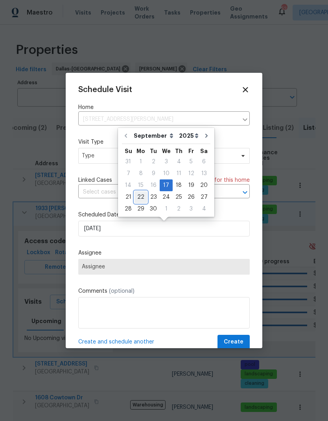
click at [145, 194] on div "22" at bounding box center [140, 196] width 13 height 11
type input "9/22/2025"
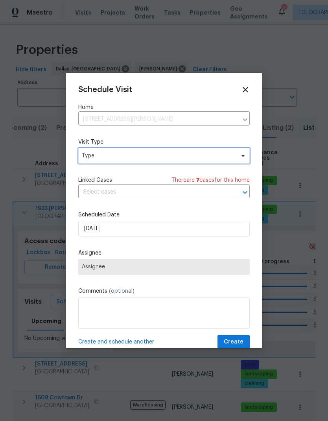
click at [149, 162] on span "Type" at bounding box center [163, 156] width 171 height 16
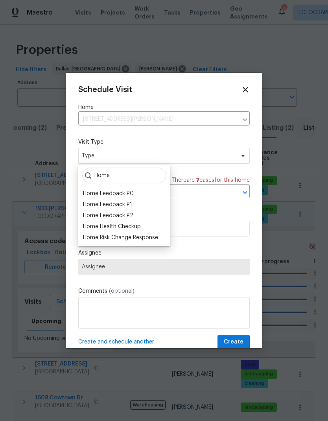
type input "Home"
click at [122, 229] on div "Home Health Checkup" at bounding box center [112, 227] width 58 height 8
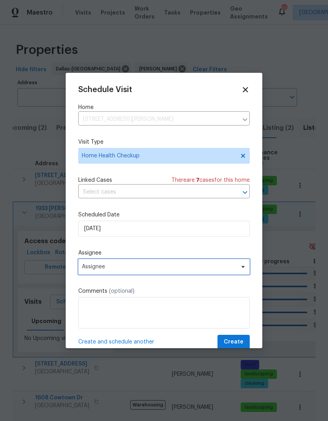
click at [151, 268] on span "Assignee" at bounding box center [159, 266] width 154 height 6
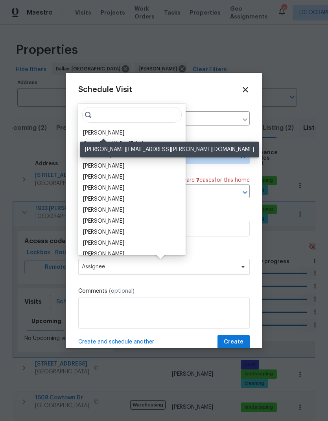
click at [112, 134] on div "[PERSON_NAME]" at bounding box center [103, 133] width 41 height 8
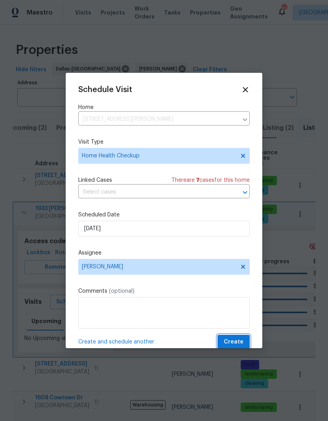
click at [236, 339] on button "Create" at bounding box center [233, 342] width 32 height 15
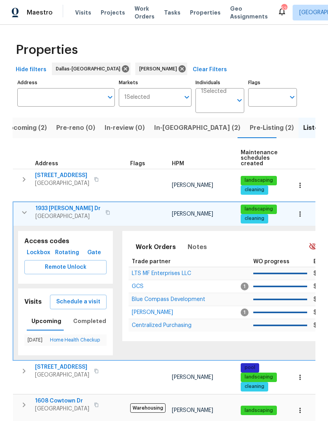
click at [88, 297] on span "Schedule a visit" at bounding box center [78, 302] width 44 height 10
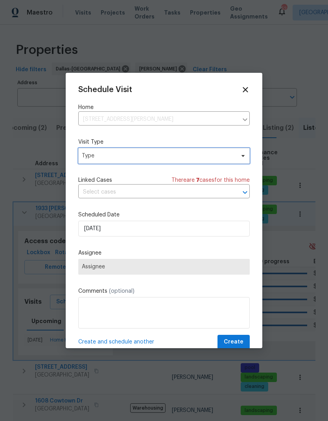
click at [187, 156] on span "Type" at bounding box center [158, 156] width 153 height 8
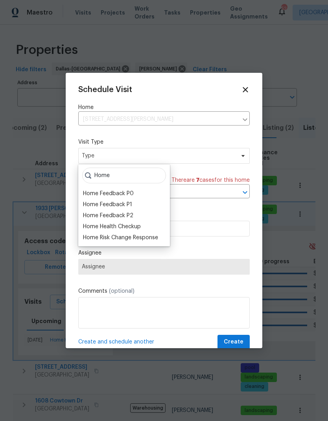
type input "Home"
click at [124, 230] on div "Home Health Checkup" at bounding box center [112, 227] width 58 height 8
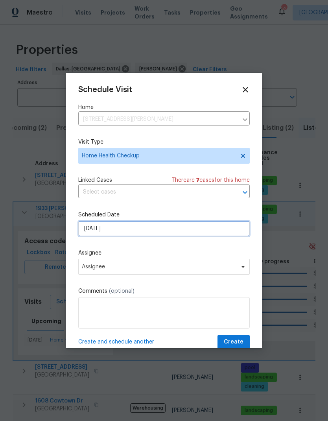
click at [138, 236] on input "9/17/2025" at bounding box center [163, 229] width 171 height 16
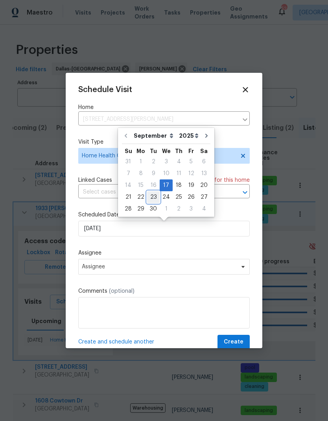
click at [153, 200] on div "23" at bounding box center [153, 196] width 13 height 11
type input "9/23/2025"
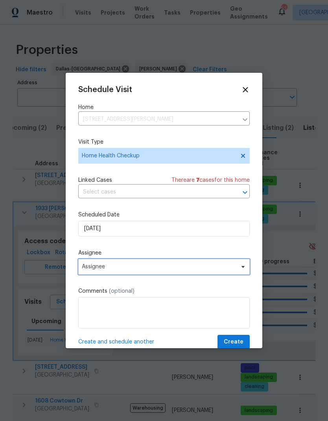
click at [141, 267] on span "Assignee" at bounding box center [159, 266] width 154 height 6
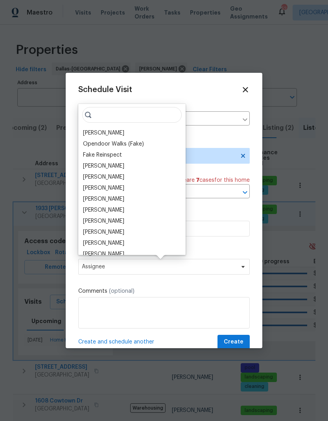
click at [113, 132] on div "[PERSON_NAME]" at bounding box center [103, 133] width 41 height 8
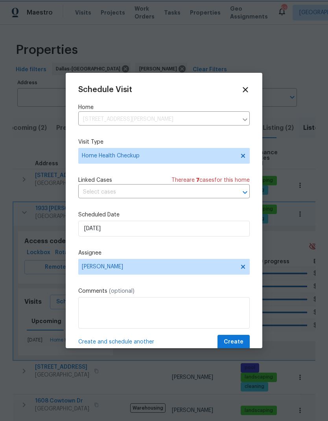
click at [236, 338] on button "Create" at bounding box center [233, 342] width 32 height 15
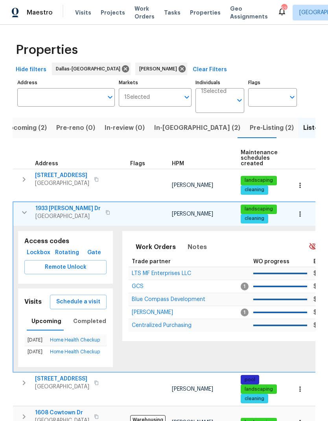
click at [22, 208] on icon "button" at bounding box center [24, 212] width 9 height 9
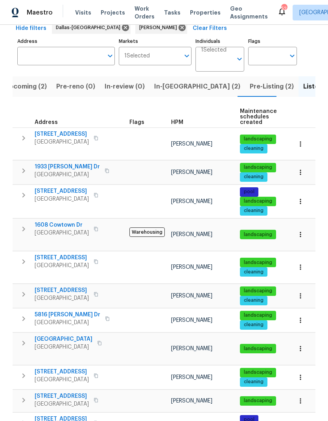
scroll to position [41, 0]
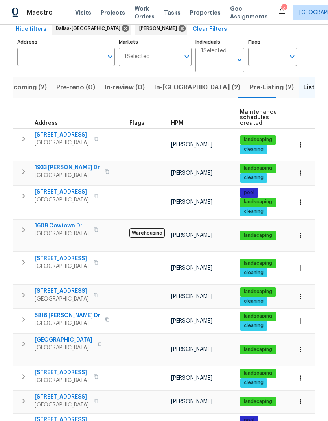
click at [23, 315] on icon "button" at bounding box center [23, 319] width 9 height 9
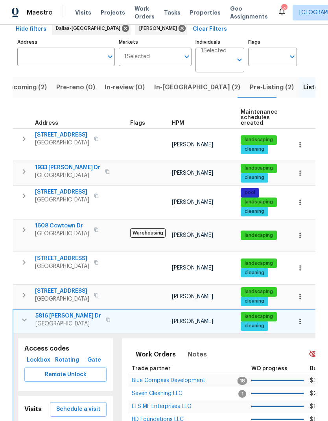
click at [52, 312] on span "5816 Yolanda Dr" at bounding box center [68, 316] width 66 height 8
click at [26, 315] on icon "button" at bounding box center [24, 319] width 9 height 9
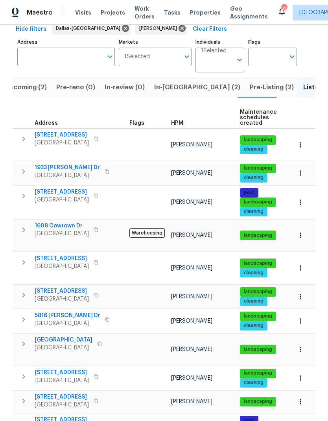
scroll to position [31, 0]
click at [19, 419] on icon "button" at bounding box center [23, 423] width 9 height 9
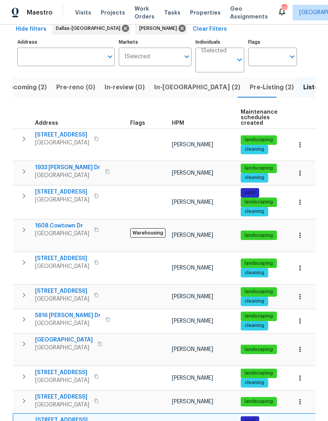
click at [47, 416] on span "7217 Nosilla St" at bounding box center [62, 420] width 54 height 8
click at [20, 315] on icon "button" at bounding box center [23, 319] width 9 height 9
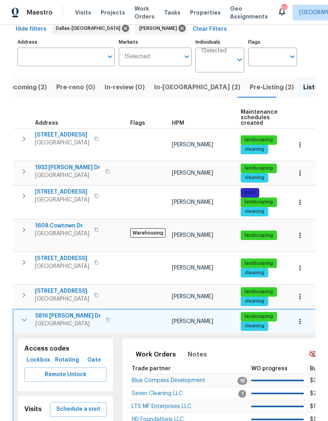
click at [74, 404] on span "Schedule a visit" at bounding box center [78, 409] width 44 height 10
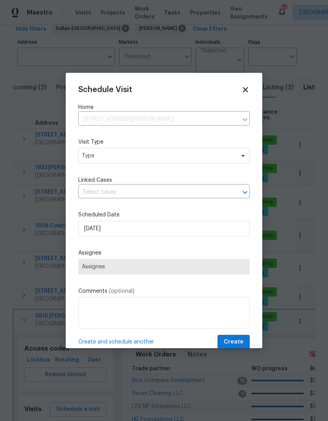
click at [136, 158] on span "Type" at bounding box center [158, 156] width 153 height 8
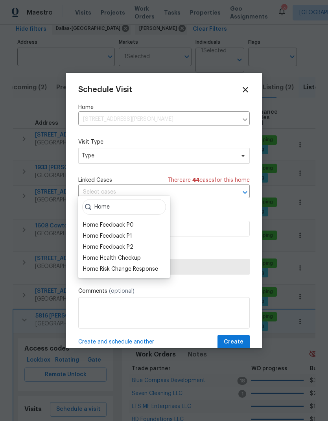
type input "Home"
click at [130, 254] on div "Home Health Checkup" at bounding box center [112, 258] width 58 height 8
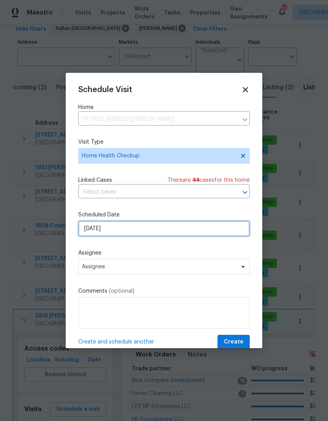
click at [174, 230] on input "9/17/2025" at bounding box center [163, 229] width 171 height 16
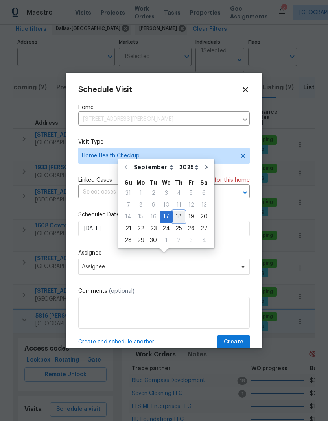
click at [181, 211] on div "18" at bounding box center [179, 216] width 12 height 11
type input "9/18/2025"
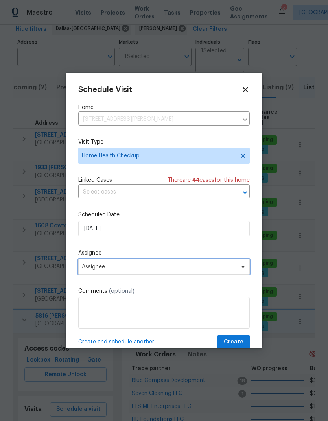
click at [182, 270] on span "Assignee" at bounding box center [159, 266] width 154 height 6
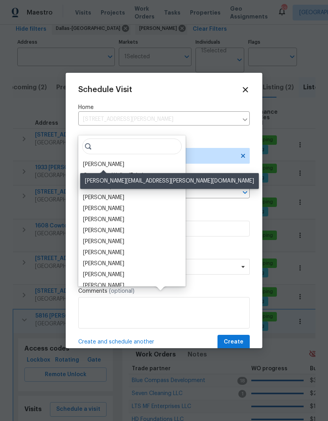
click at [118, 160] on div "[PERSON_NAME]" at bounding box center [103, 164] width 41 height 8
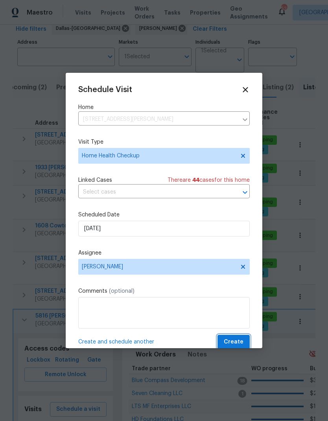
click at [239, 337] on button "Create" at bounding box center [233, 342] width 32 height 15
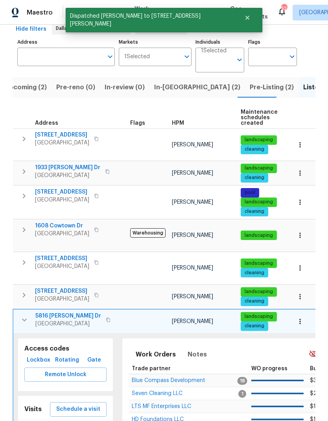
click at [27, 312] on button "button" at bounding box center [25, 320] width 16 height 16
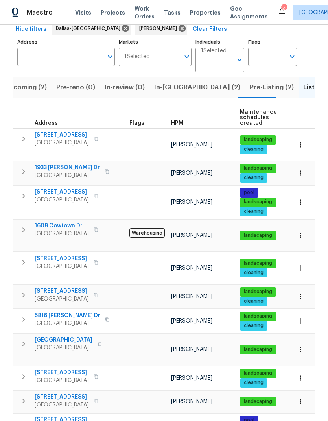
scroll to position [0, 0]
click at [25, 191] on icon "button" at bounding box center [23, 195] width 9 height 9
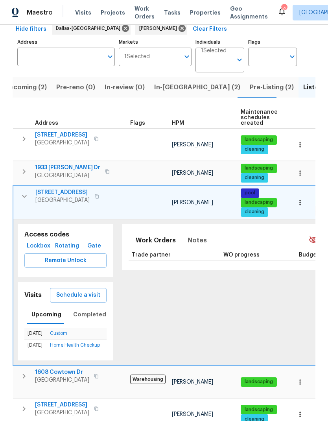
click at [304, 199] on icon "button" at bounding box center [300, 203] width 8 height 8
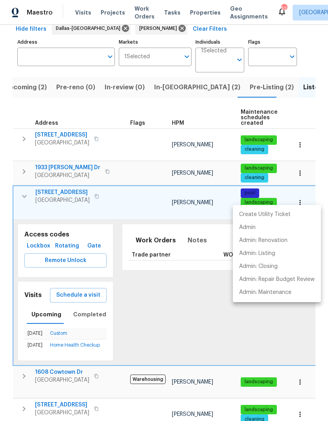
click at [247, 340] on div at bounding box center [164, 210] width 328 height 421
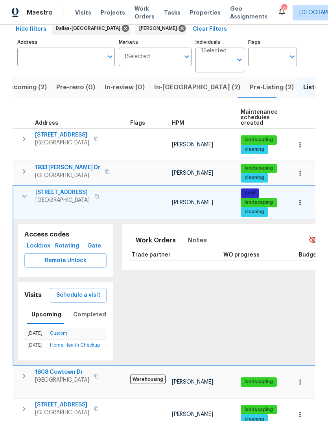
click at [62, 189] on span "5715 Sage Bloom Dr" at bounding box center [62, 192] width 54 height 8
click at [24, 195] on icon "button" at bounding box center [24, 196] width 5 height 3
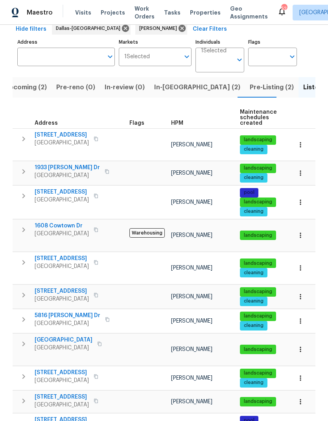
click at [23, 260] on icon "button" at bounding box center [23, 262] width 3 height 5
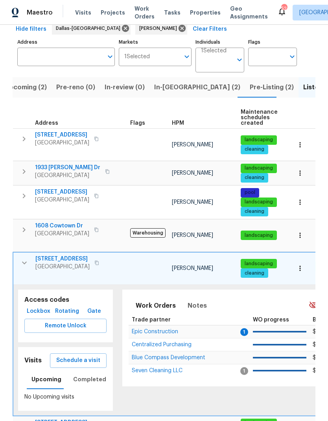
click at [66, 255] on span "2517 Laredo Ct" at bounding box center [62, 259] width 54 height 8
click at [98, 355] on span "Schedule a visit" at bounding box center [78, 360] width 44 height 10
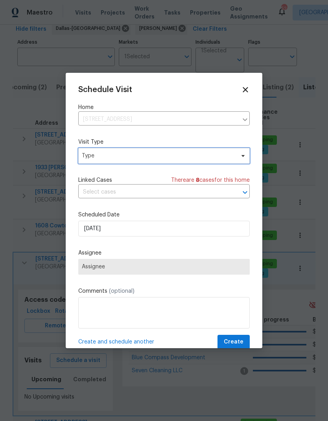
click at [171, 155] on span "Type" at bounding box center [158, 156] width 153 height 8
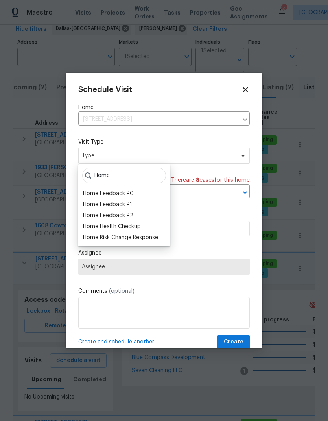
type input "Home"
click at [128, 230] on div "Home Health Checkup" at bounding box center [112, 227] width 58 height 8
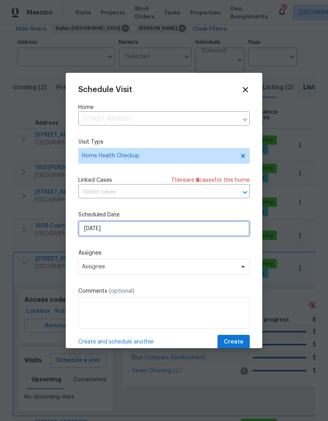
click at [163, 228] on input "9/17/2025" at bounding box center [163, 229] width 171 height 16
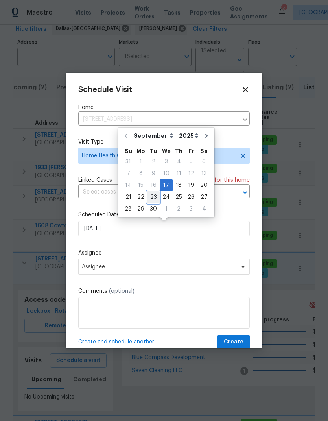
click at [155, 195] on div "23" at bounding box center [153, 196] width 13 height 11
type input "9/23/2025"
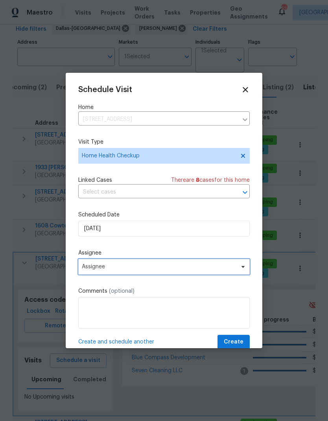
click at [231, 270] on span "Assignee" at bounding box center [159, 266] width 154 height 6
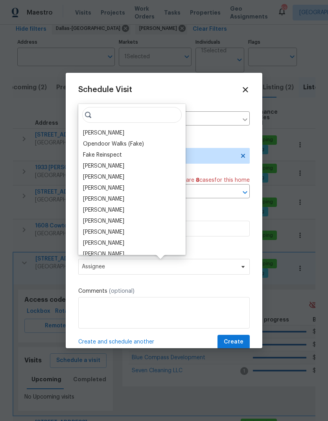
click at [119, 135] on div "[PERSON_NAME]" at bounding box center [103, 133] width 41 height 8
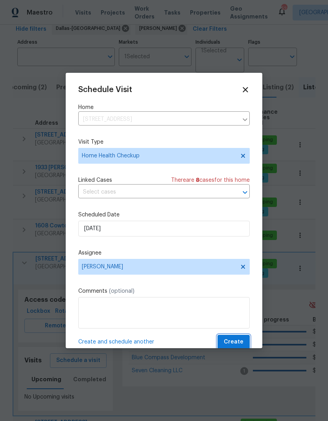
click at [239, 340] on span "Create" at bounding box center [234, 342] width 20 height 10
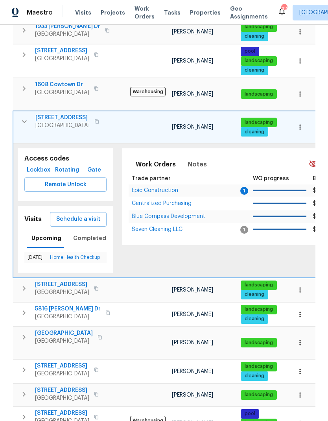
scroll to position [181, 0]
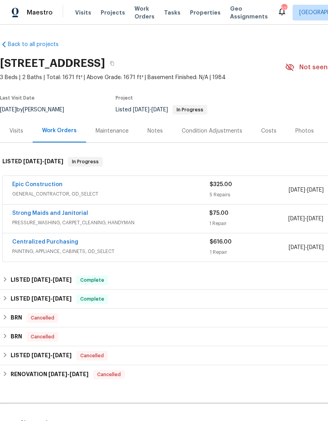
click at [45, 184] on link "Epic Construction" at bounding box center [37, 185] width 50 height 6
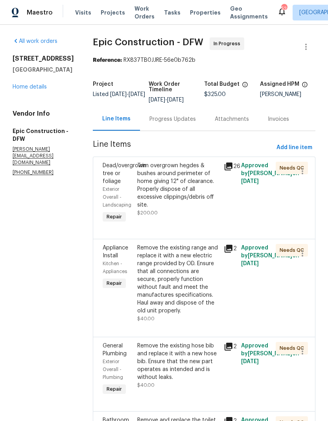
click at [35, 90] on link "Home details" at bounding box center [30, 87] width 34 height 6
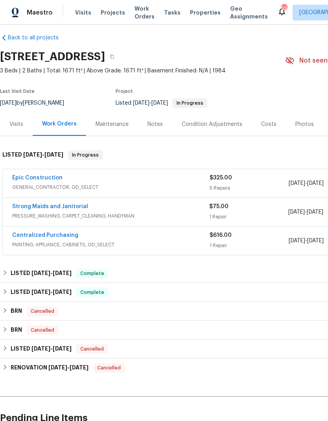
scroll to position [7, 0]
click at [15, 123] on div "Visits" at bounding box center [16, 124] width 14 height 8
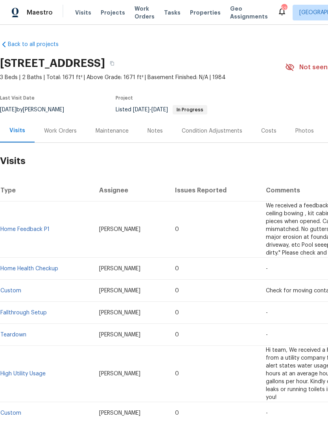
scroll to position [0, 0]
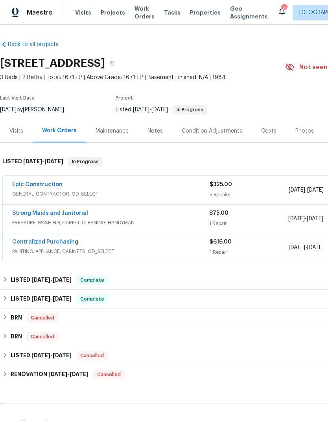
click at [11, 128] on div "Visits" at bounding box center [16, 131] width 14 height 8
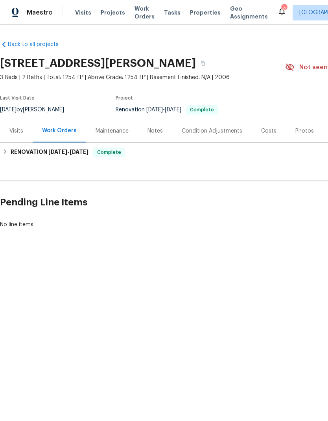
click at [18, 130] on div "Visits" at bounding box center [16, 131] width 14 height 8
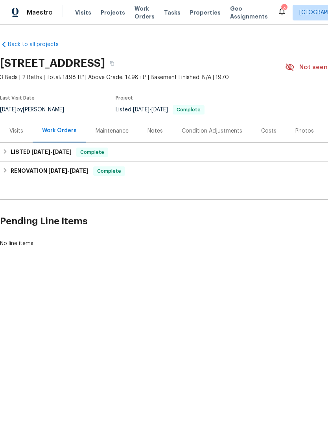
click at [14, 130] on div "Visits" at bounding box center [16, 131] width 14 height 8
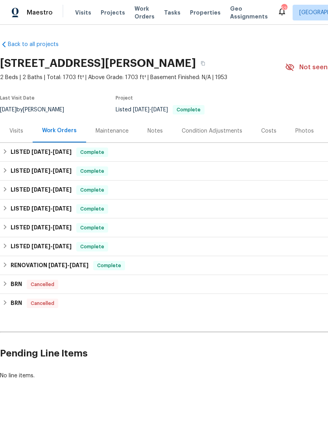
click at [16, 133] on div "Visits" at bounding box center [16, 131] width 14 height 8
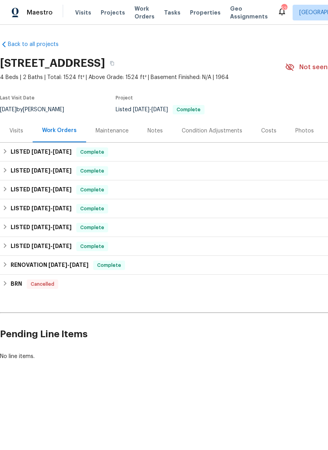
click at [22, 138] on div "Visits" at bounding box center [16, 130] width 33 height 23
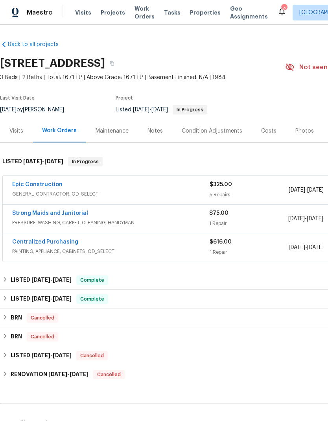
click at [19, 131] on div "Visits" at bounding box center [16, 131] width 14 height 8
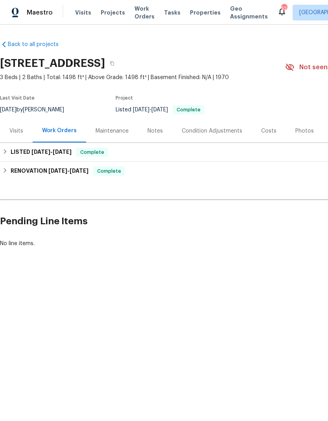
click at [18, 131] on div "Visits" at bounding box center [16, 131] width 14 height 8
